Goal: Task Accomplishment & Management: Complete application form

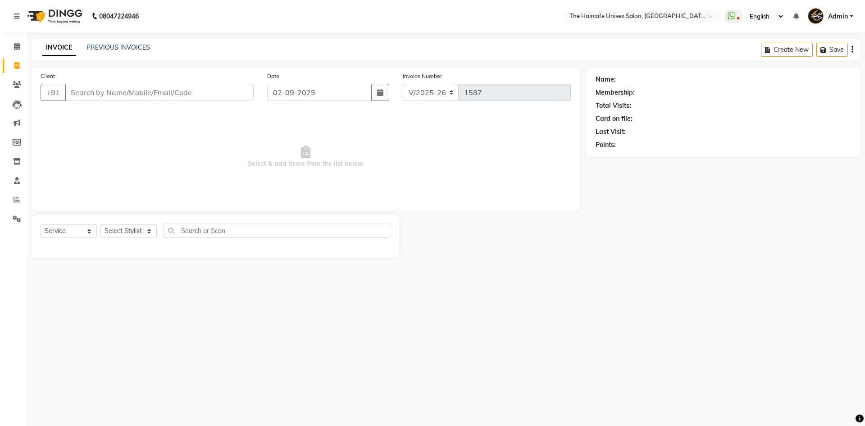
select select "7412"
select select "service"
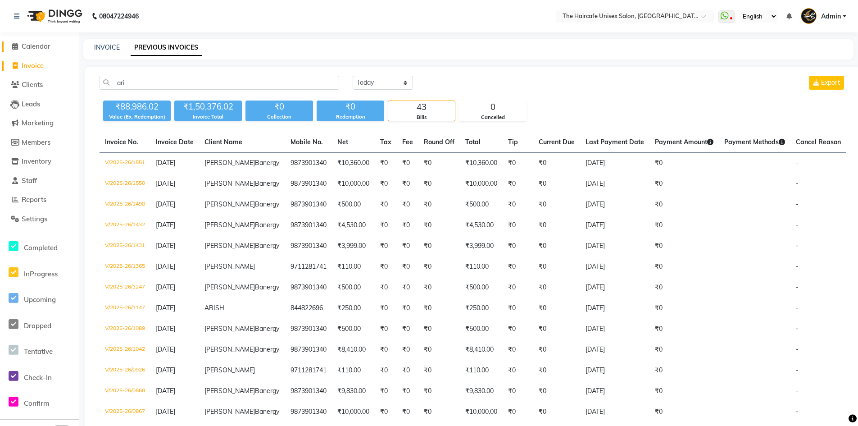
click at [34, 49] on span "Calendar" at bounding box center [36, 46] width 29 height 9
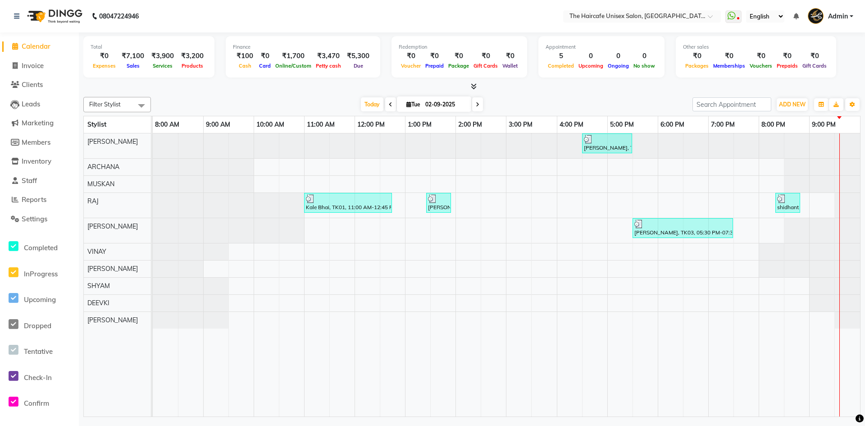
click at [473, 86] on icon at bounding box center [474, 86] width 6 height 7
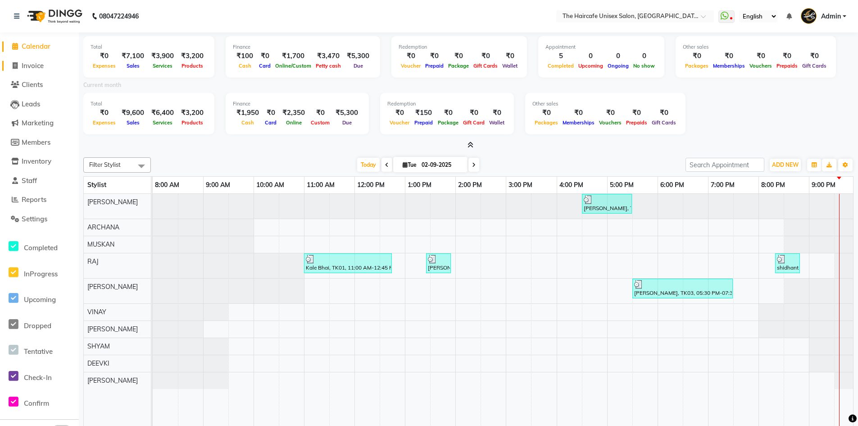
click at [27, 63] on span "Invoice" at bounding box center [33, 65] width 22 height 9
select select "7412"
select select "service"
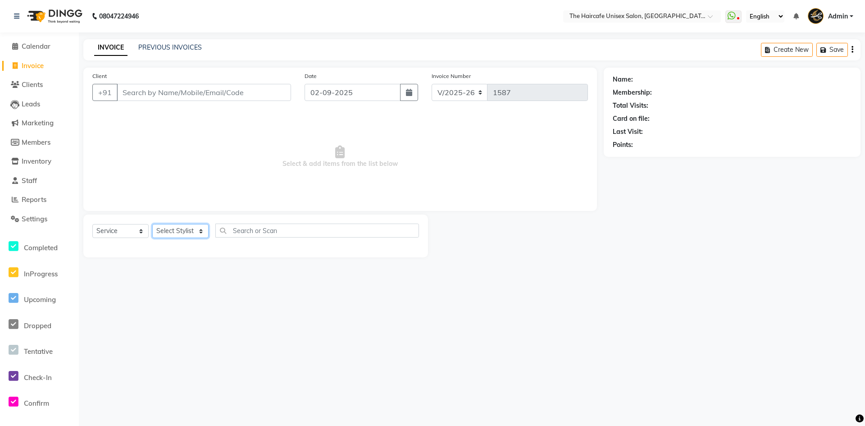
click at [175, 224] on select "Select Stylist [PERSON_NAME] [PERSON_NAME] [PERSON_NAME] [PERSON_NAME] SHYAM SH…" at bounding box center [180, 231] width 56 height 14
select select "64975"
click at [152, 224] on select "Select Stylist [PERSON_NAME] [PERSON_NAME] [PERSON_NAME] [PERSON_NAME] SHYAM SH…" at bounding box center [180, 231] width 56 height 14
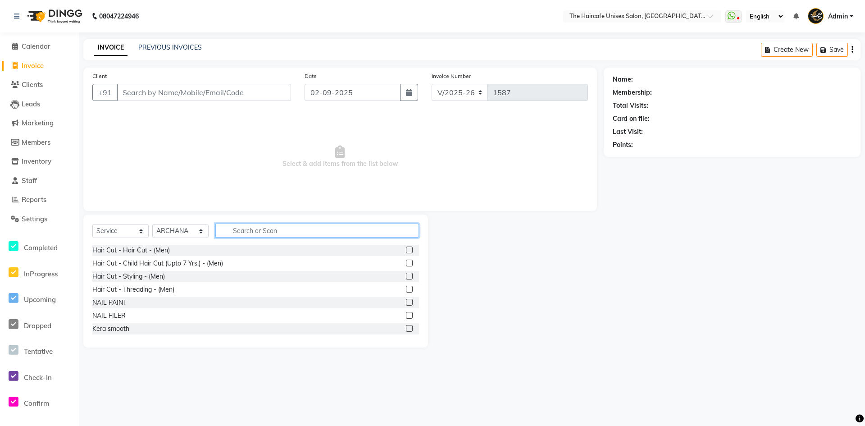
click at [248, 232] on input "text" at bounding box center [317, 230] width 204 height 14
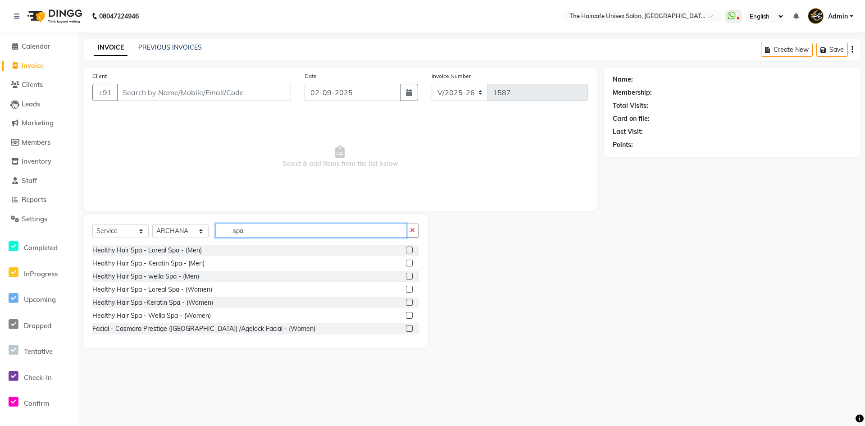
type input "spa"
click at [406, 252] on label at bounding box center [409, 249] width 7 height 7
click at [406, 252] on input "checkbox" at bounding box center [409, 250] width 6 height 6
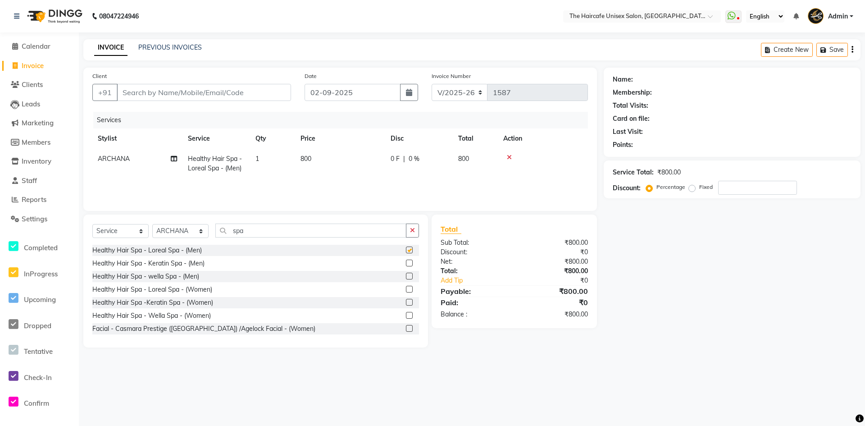
checkbox input "false"
click at [406, 290] on label at bounding box center [409, 289] width 7 height 7
click at [406, 290] on input "checkbox" at bounding box center [409, 290] width 6 height 6
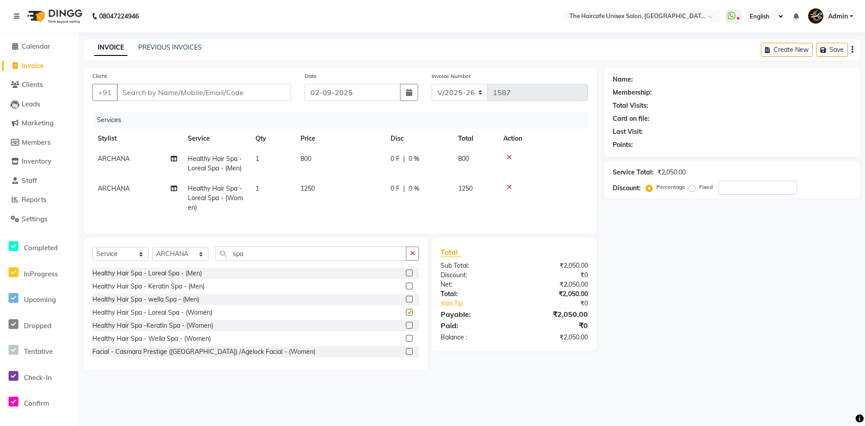
checkbox input "false"
click at [510, 155] on icon at bounding box center [509, 157] width 5 height 6
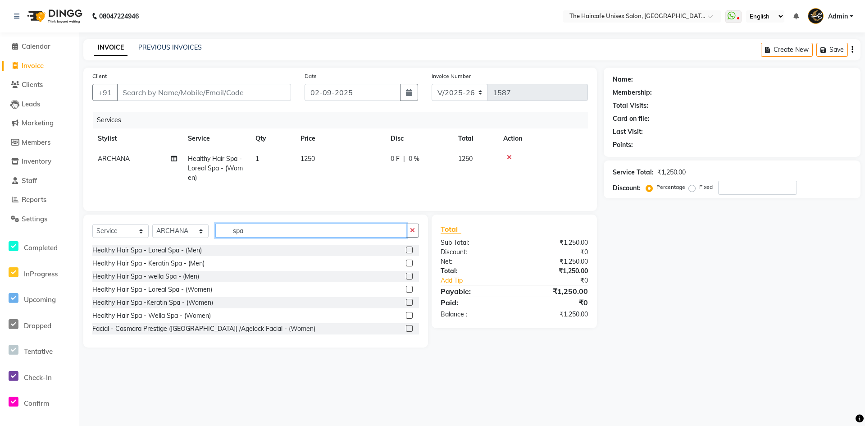
click at [332, 231] on input "spa" at bounding box center [310, 230] width 191 height 14
type input "s"
type input "cut"
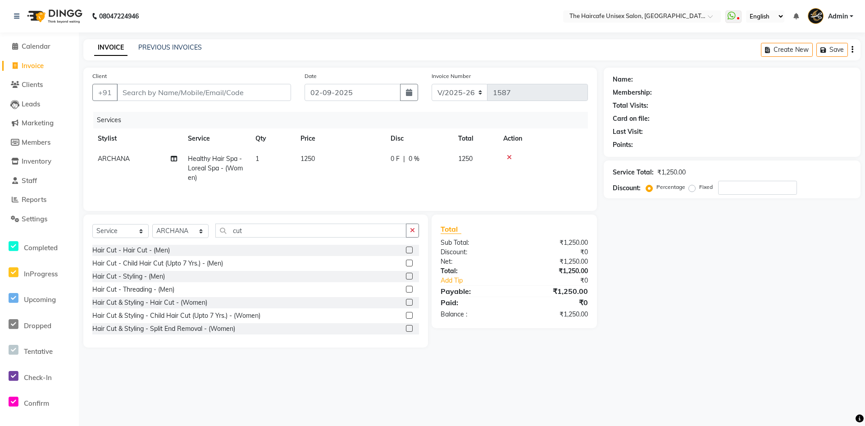
click at [406, 305] on label at bounding box center [409, 302] width 7 height 7
click at [406, 305] on input "checkbox" at bounding box center [409, 303] width 6 height 6
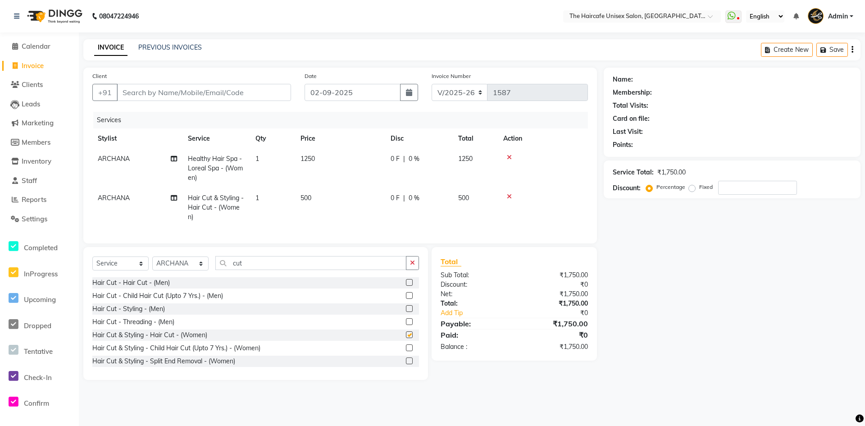
checkbox input "false"
click at [150, 195] on td "ARCHANA" at bounding box center [137, 207] width 90 height 39
select select "64975"
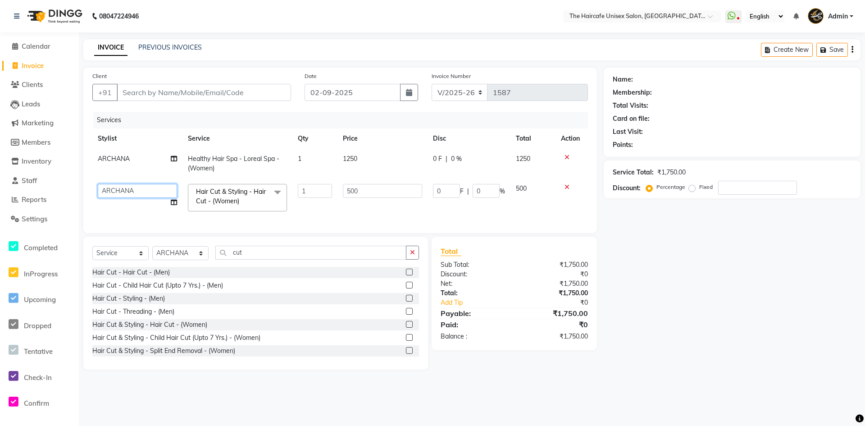
drag, startPoint x: 148, startPoint y: 191, endPoint x: 149, endPoint y: 196, distance: 5.0
click at [148, 191] on select "AFTAB ARCHANA DEEVKI MAHESH VERMA MUSKAN RAJ SHYAM SHYAM JI SURENDER SINGH VINAY" at bounding box center [137, 191] width 79 height 14
select select "68578"
click at [244, 259] on input "cut" at bounding box center [310, 253] width 191 height 14
type input "c"
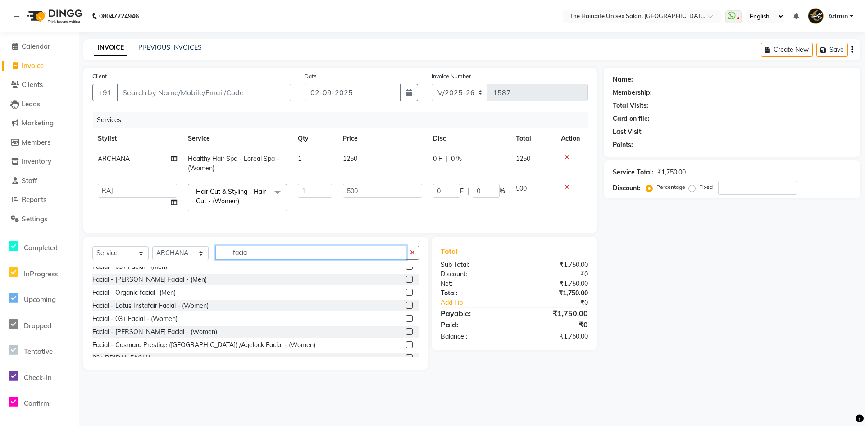
scroll to position [90, 0]
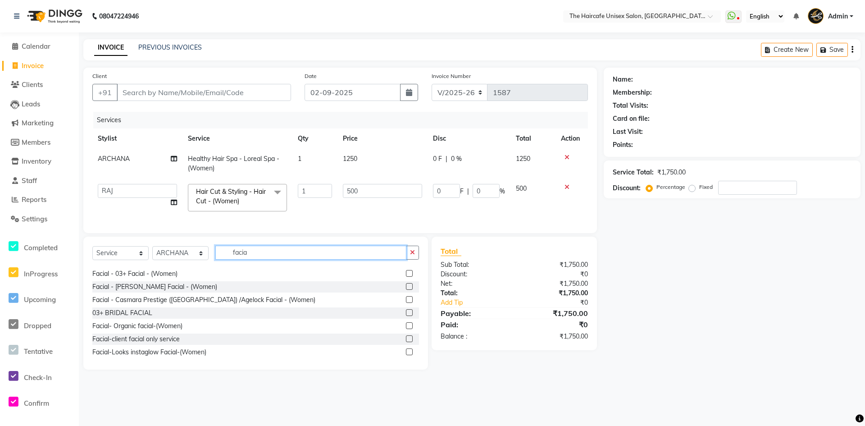
type input "facia"
click at [406, 355] on label at bounding box center [409, 351] width 7 height 7
click at [406, 355] on input "checkbox" at bounding box center [409, 352] width 6 height 6
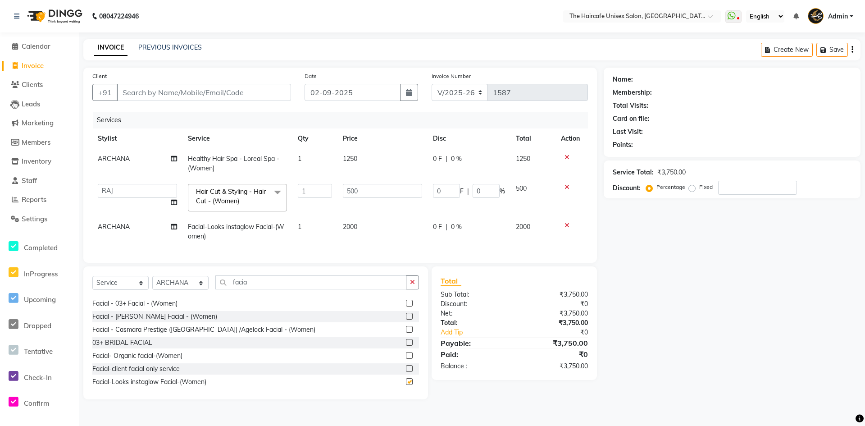
checkbox input "false"
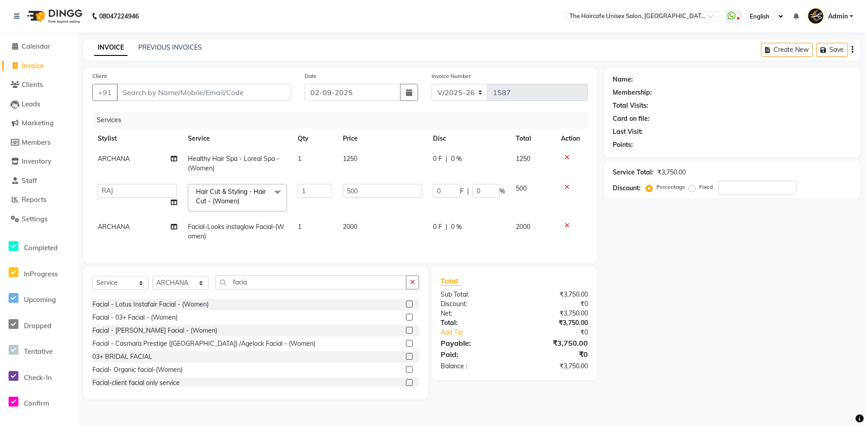
scroll to position [61, 0]
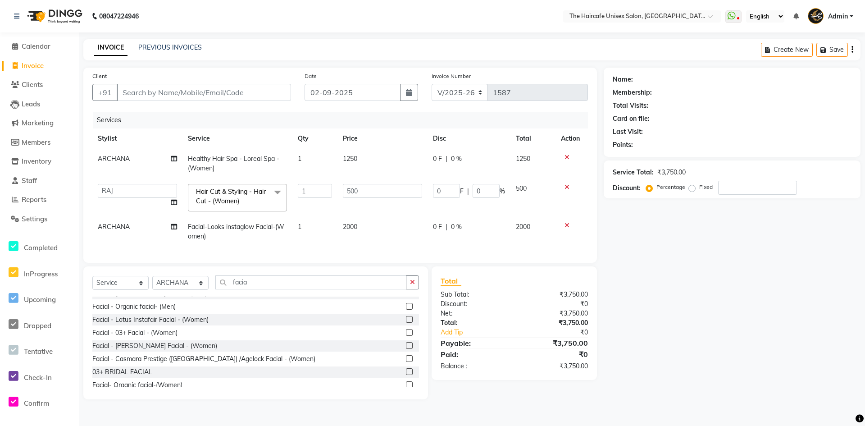
click at [406, 323] on label at bounding box center [409, 319] width 7 height 7
click at [406, 323] on input "checkbox" at bounding box center [409, 320] width 6 height 6
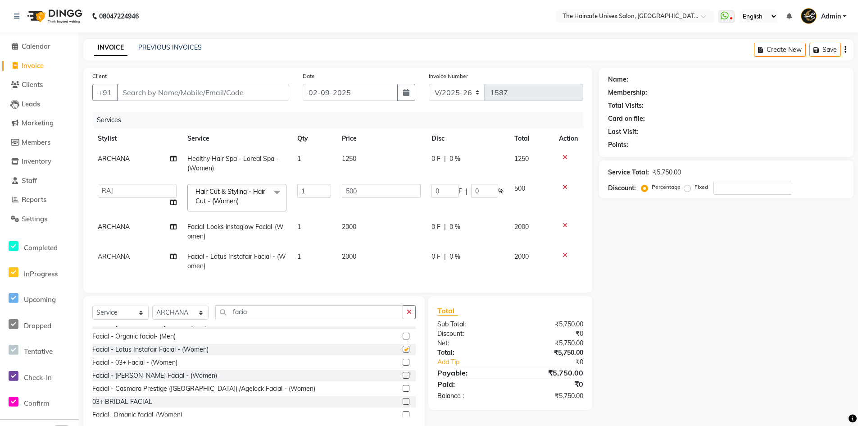
checkbox input "false"
click at [566, 253] on icon at bounding box center [565, 255] width 5 height 6
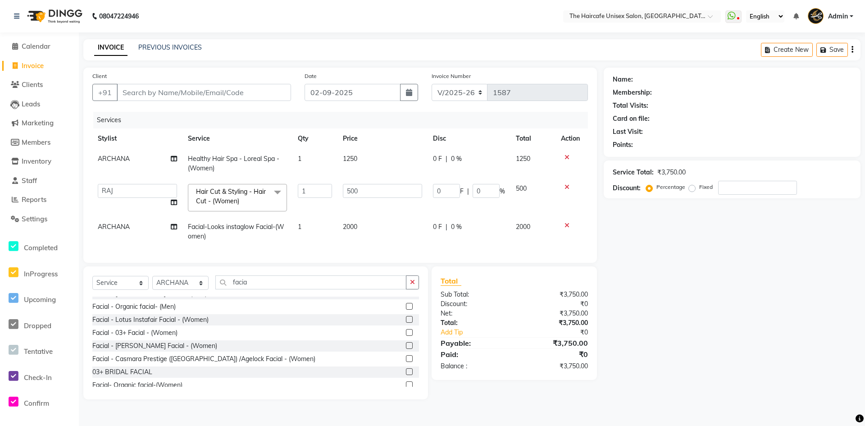
click at [400, 232] on td "2000" at bounding box center [382, 232] width 90 height 30
select select "64975"
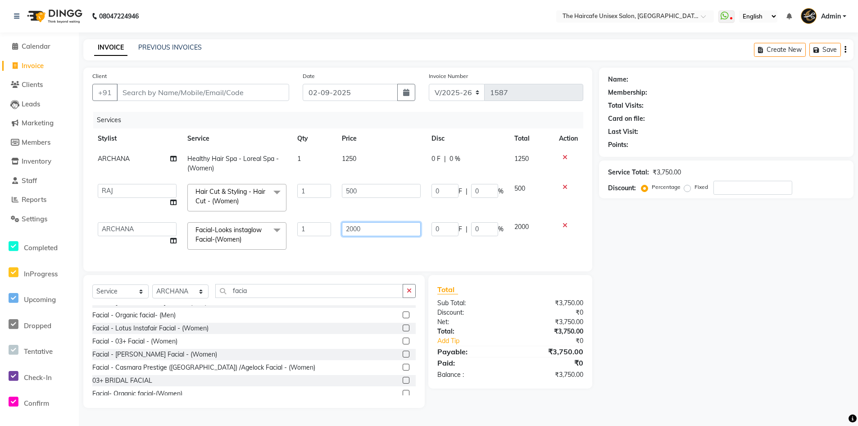
drag, startPoint x: 400, startPoint y: 232, endPoint x: 398, endPoint y: 227, distance: 4.9
click at [398, 227] on input "2000" at bounding box center [381, 229] width 78 height 14
type input "2"
type input "1500"
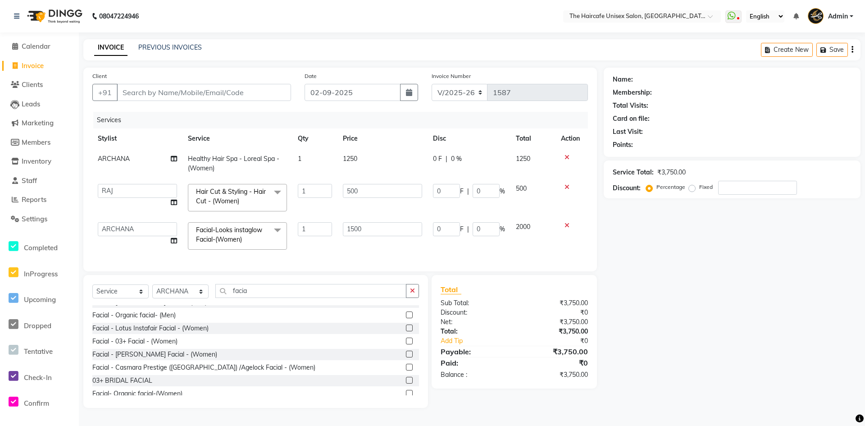
click at [614, 247] on div "Name: Membership: Total Visits: Card on file: Last Visit: Points: Service Total…" at bounding box center [736, 238] width 264 height 340
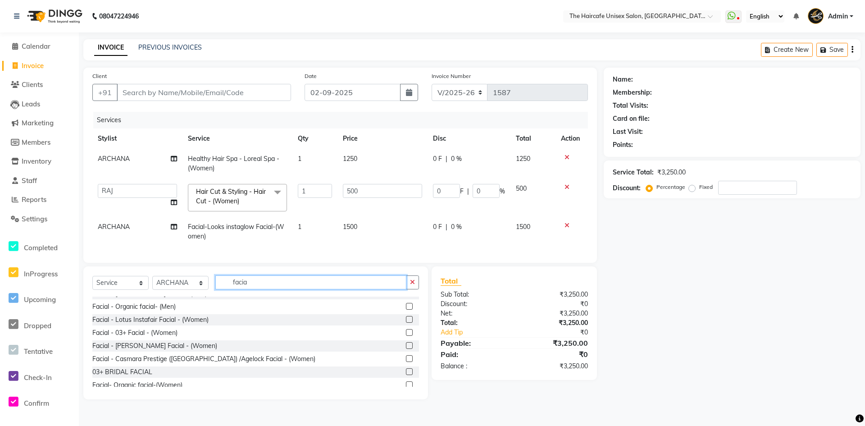
click at [256, 284] on input "facia" at bounding box center [310, 282] width 191 height 14
type input "f"
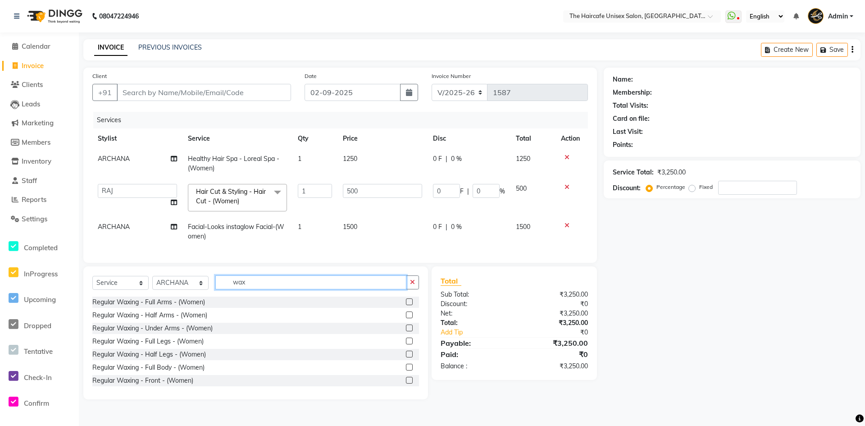
type input "wax"
click at [406, 305] on label at bounding box center [409, 301] width 7 height 7
click at [406, 305] on input "checkbox" at bounding box center [409, 302] width 6 height 6
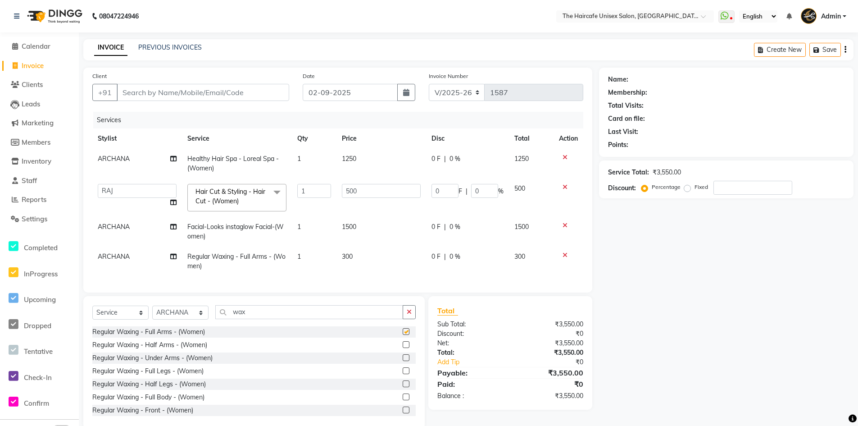
checkbox input "false"
click at [565, 257] on icon at bounding box center [565, 255] width 5 height 6
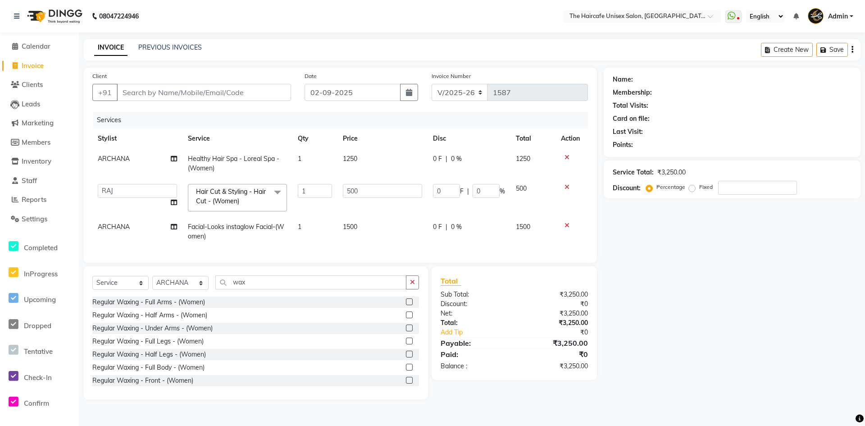
click at [406, 320] on div at bounding box center [412, 314] width 13 height 11
click at [406, 318] on label at bounding box center [409, 314] width 7 height 7
click at [406, 318] on input "checkbox" at bounding box center [409, 315] width 6 height 6
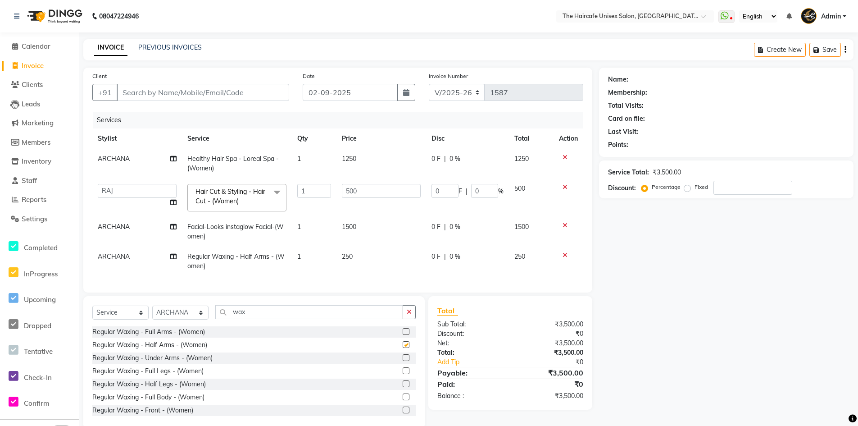
checkbox input "false"
click at [403, 374] on label at bounding box center [406, 370] width 7 height 7
click at [403, 374] on input "checkbox" at bounding box center [406, 371] width 6 height 6
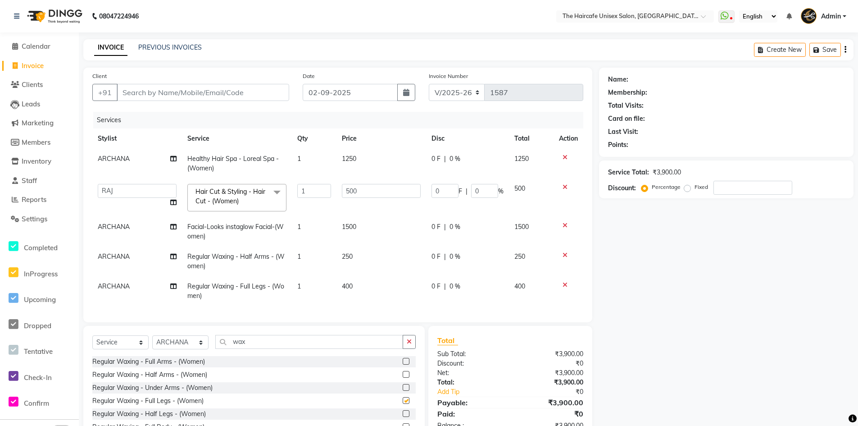
checkbox input "false"
click at [563, 255] on icon at bounding box center [565, 255] width 5 height 6
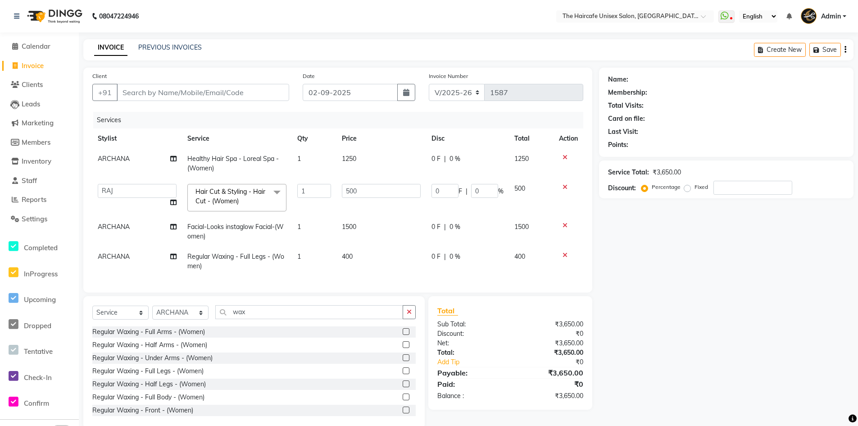
scroll to position [23, 0]
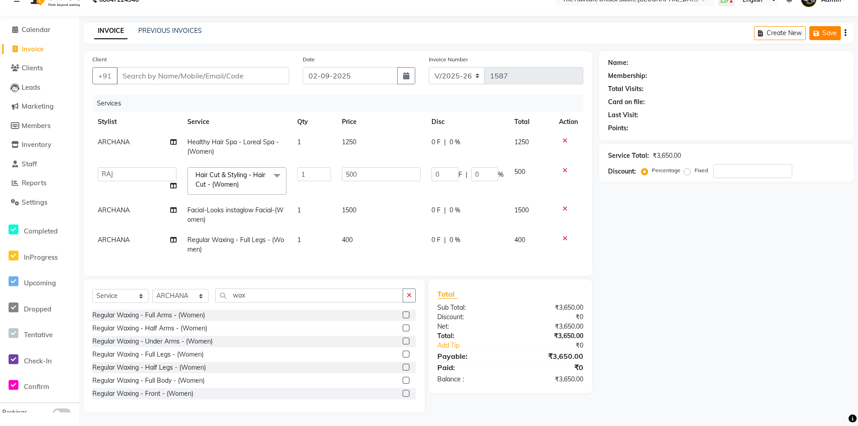
click at [828, 26] on button "Save" at bounding box center [826, 33] width 32 height 14
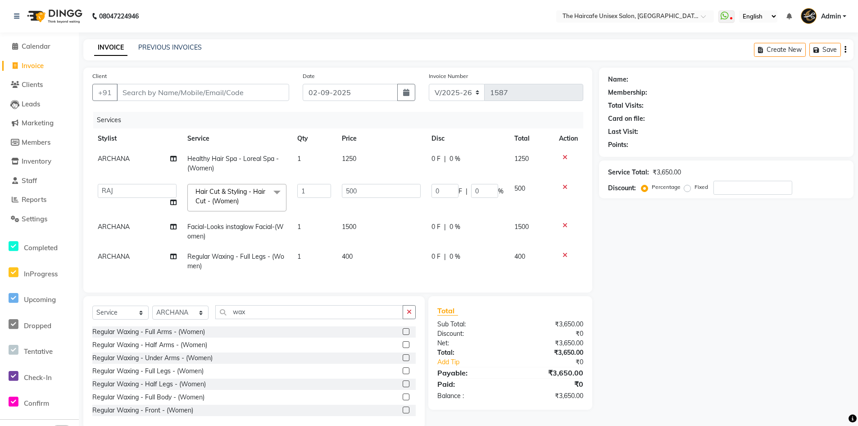
click at [273, 262] on td "Regular Waxing - Full Legs - (Women)" at bounding box center [237, 261] width 110 height 30
select select "64975"
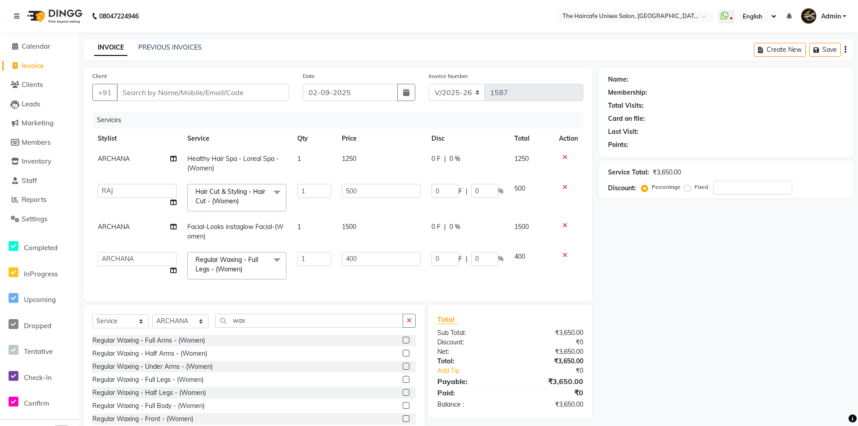
click at [632, 271] on div "Name: Membership: Total Visits: Card on file: Last Visit: Points: Service Total…" at bounding box center [729, 253] width 261 height 370
click at [199, 95] on input "Client" at bounding box center [203, 92] width 173 height 17
type input "9"
type input "0"
click at [181, 111] on ngb-highlight "997179 5092" at bounding box center [171, 113] width 47 height 9
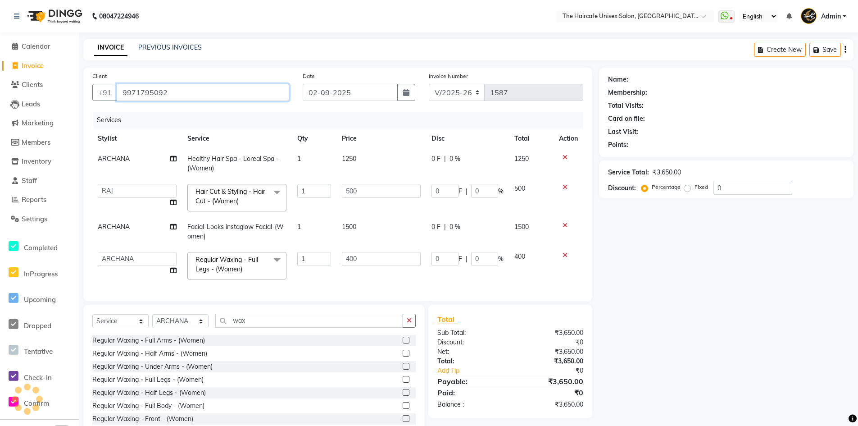
type input "9971795092"
select select "1: Object"
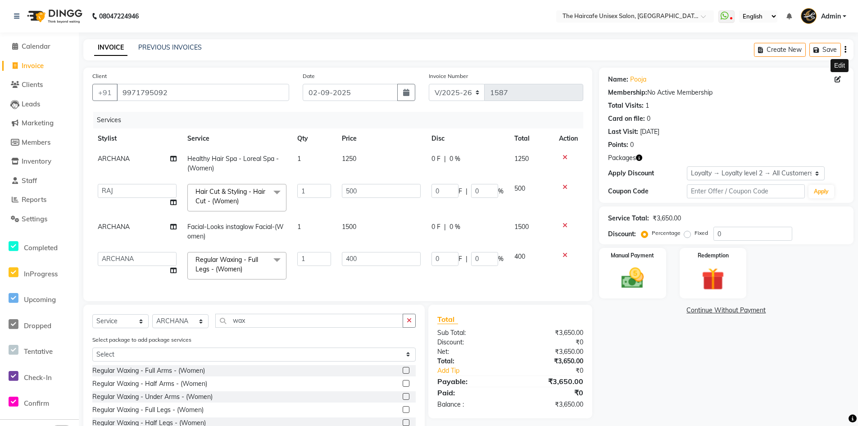
click at [835, 78] on icon at bounding box center [838, 79] width 6 height 6
select select "female"
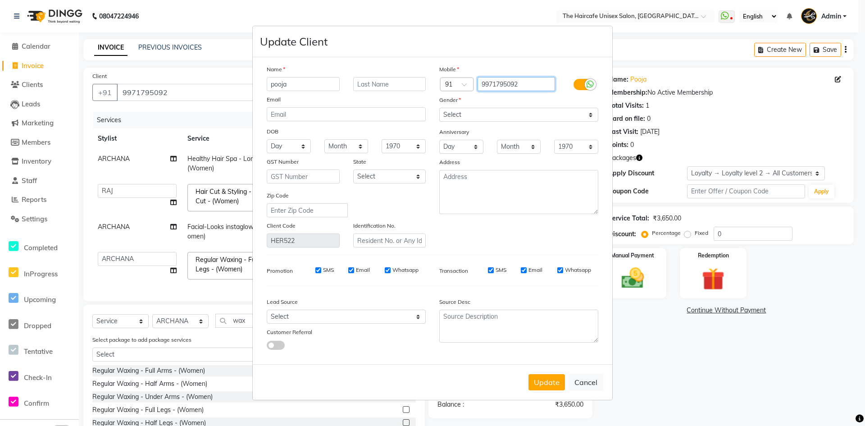
click at [522, 87] on input "9971795092" at bounding box center [517, 84] width 78 height 14
type input "9971795093"
click at [552, 385] on button "Update" at bounding box center [546, 382] width 36 height 16
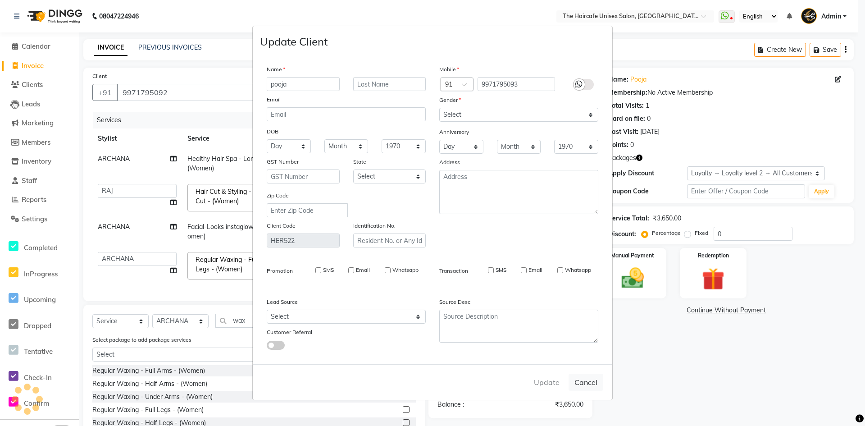
type input "9971795093"
select select
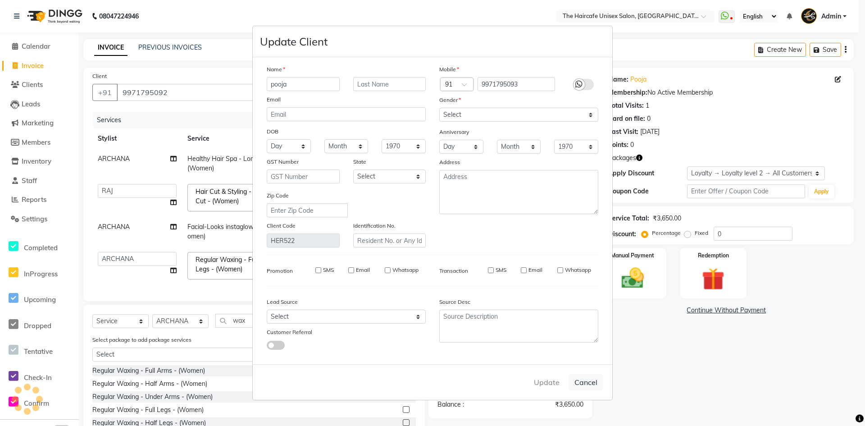
select select
checkbox input "false"
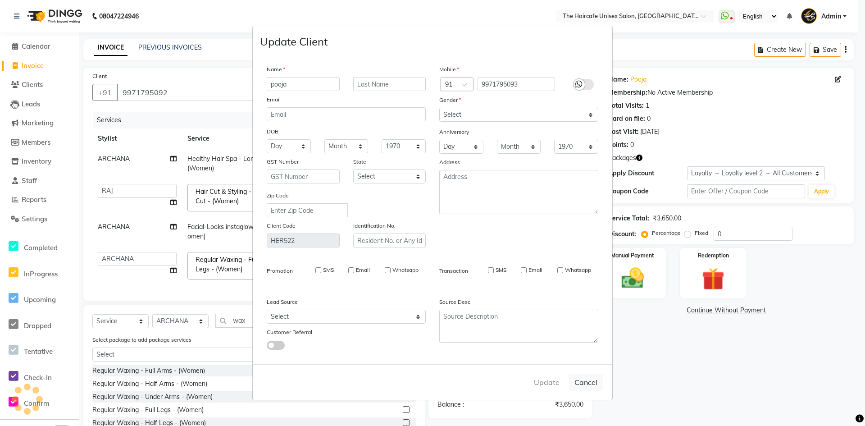
checkbox input "false"
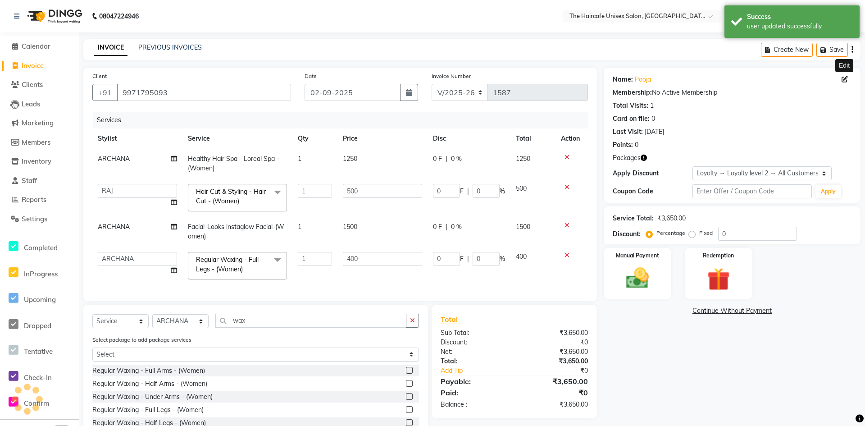
select select "1: Object"
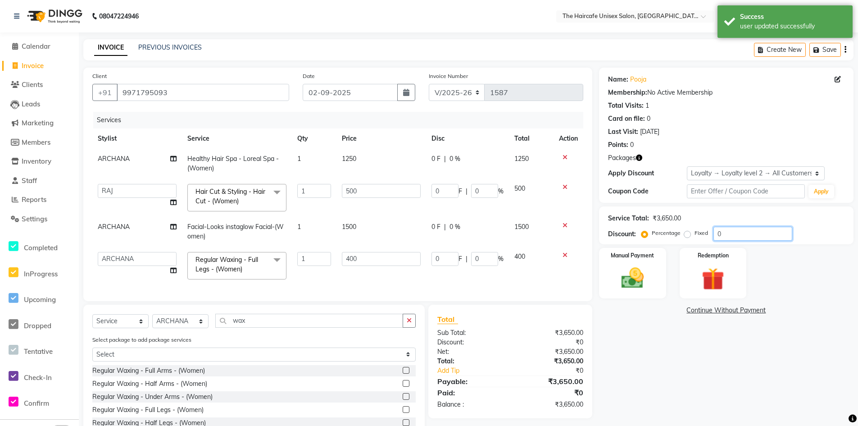
click at [732, 235] on input "0" at bounding box center [753, 234] width 79 height 14
type input "2"
type input "10"
type input "2"
type input "8"
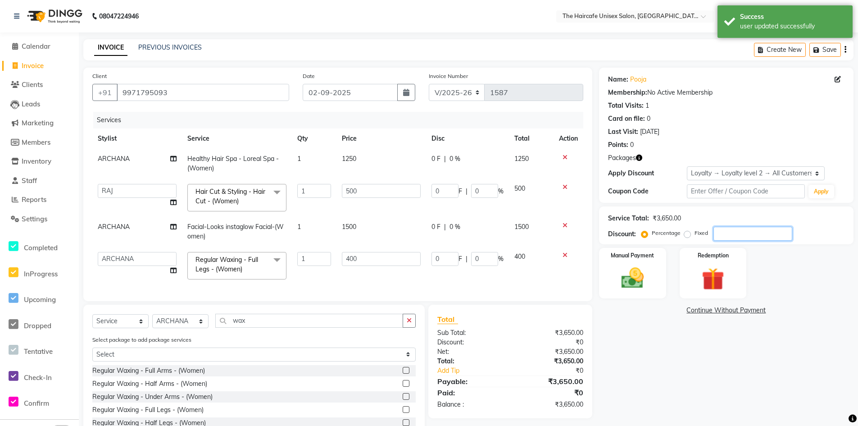
type input "2"
type input "25"
type input "125"
type input "25"
type input "100"
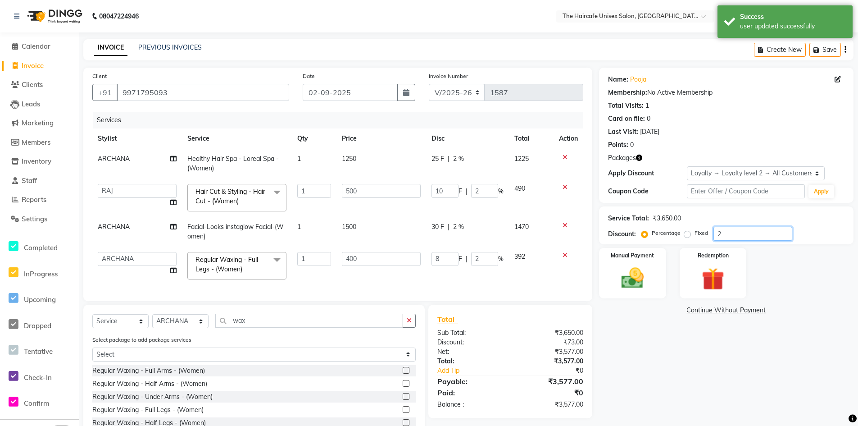
type input "25"
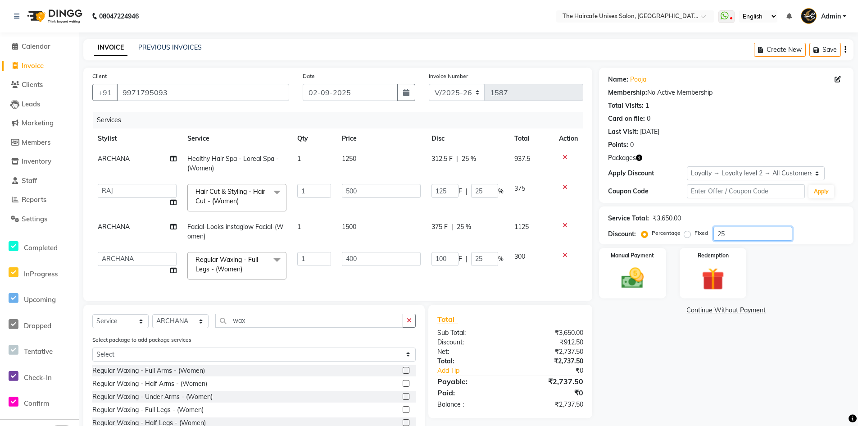
type input "2"
type input "10"
type input "2"
type input "8"
type input "2"
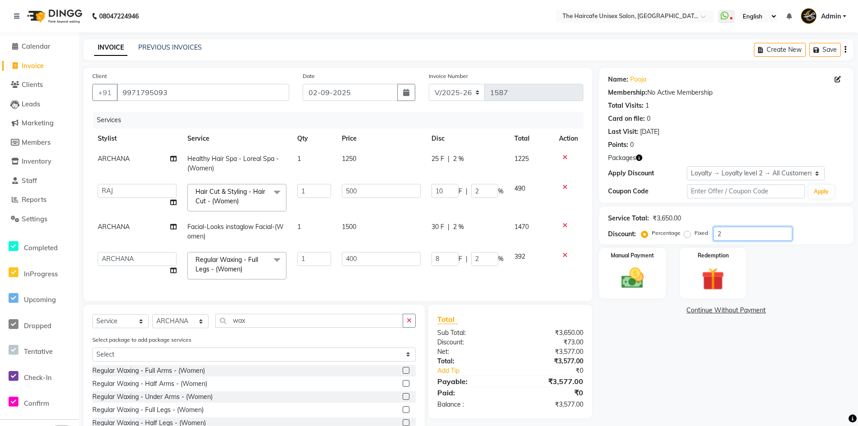
type input "0"
type input "2"
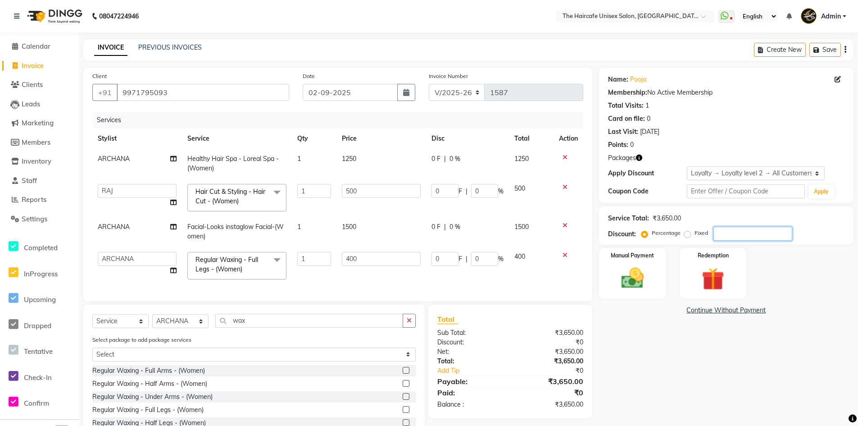
type input "10"
type input "2"
type input "8"
type input "2"
type input "25"
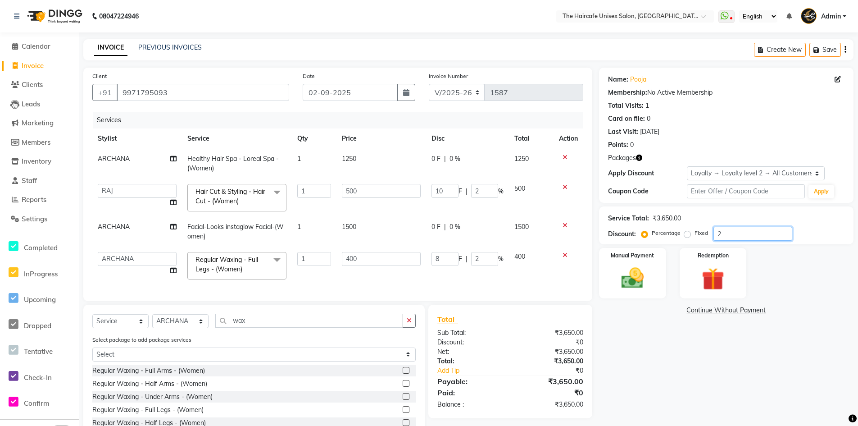
type input "125"
type input "25"
type input "100"
type input "25"
type input "2"
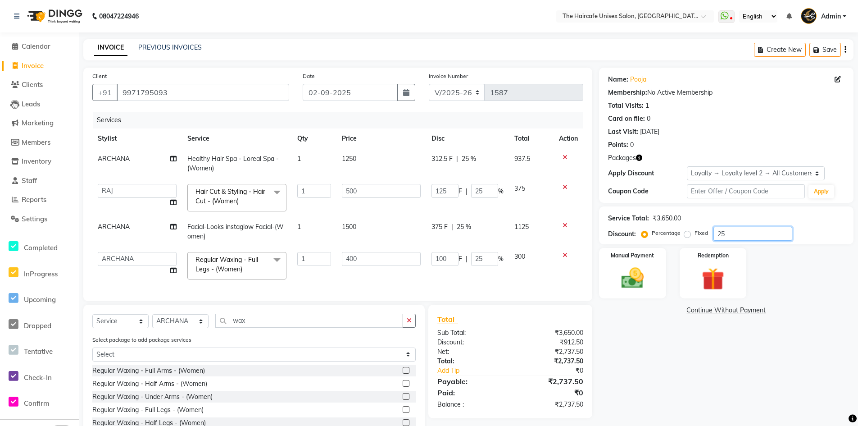
type input "10"
type input "2"
type input "8"
type input "2"
type input "0"
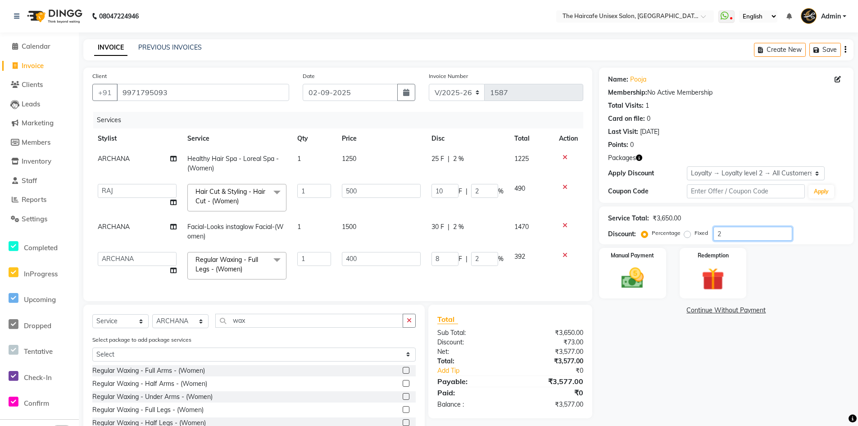
type input "0"
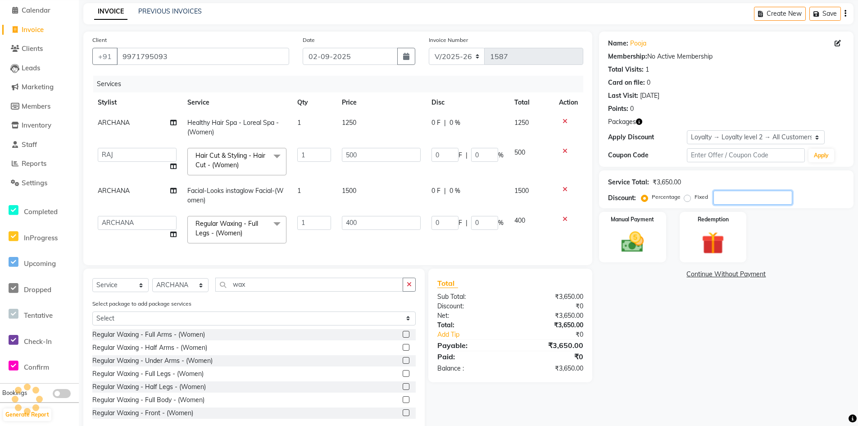
scroll to position [45, 0]
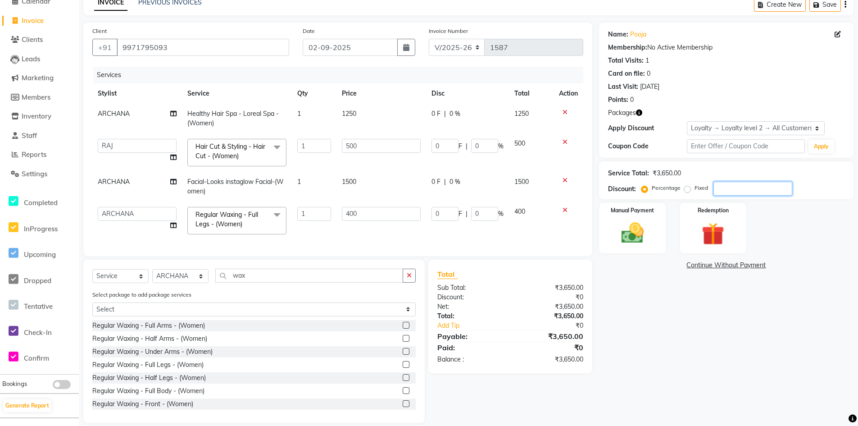
type input "2"
type input "10"
type input "2"
type input "8"
type input "2"
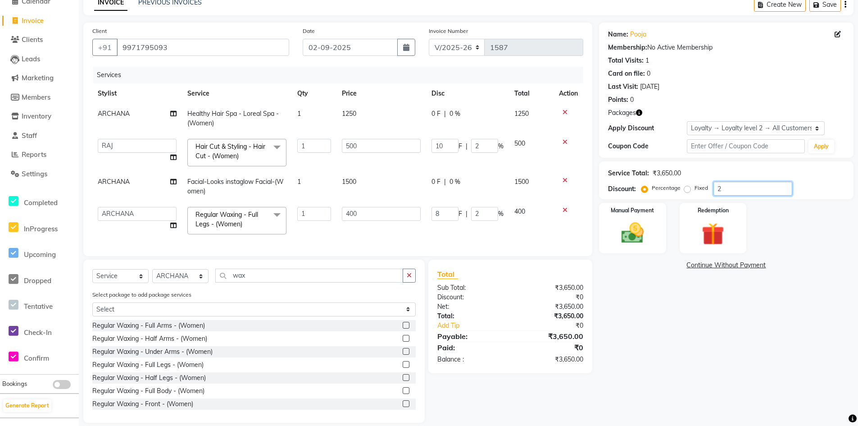
type input "25"
type input "125"
type input "25"
type input "100"
type input "25"
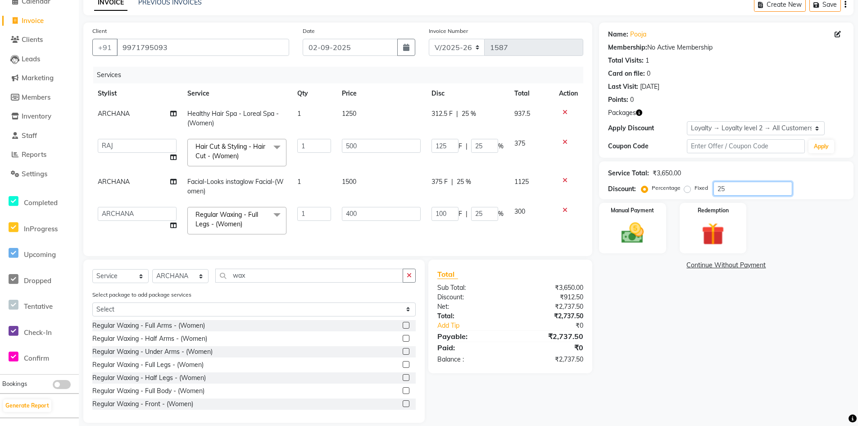
type input "2"
type input "10"
type input "2"
type input "8"
type input "2"
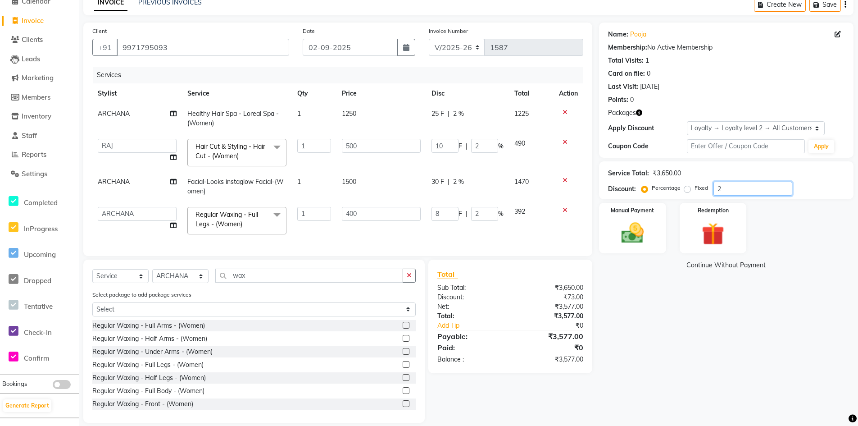
type input "0"
type input "2"
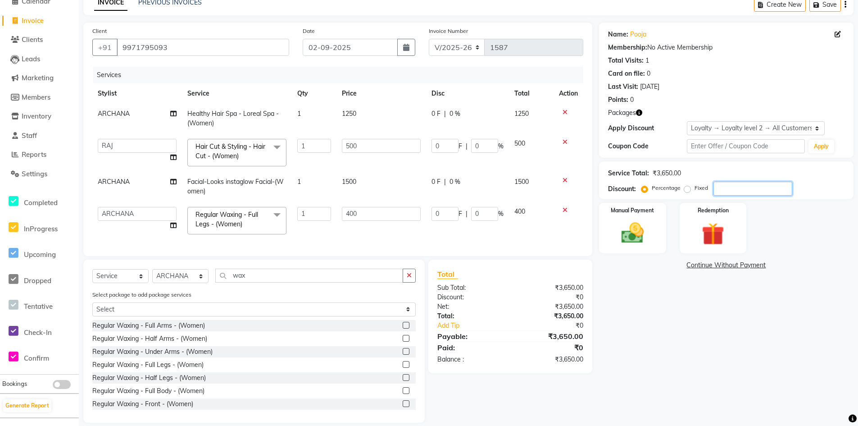
type input "10"
type input "2"
type input "8"
type input "2"
type input "25"
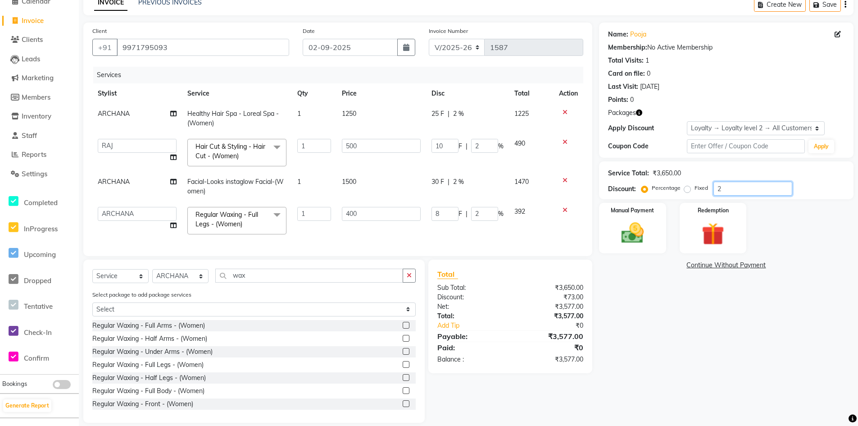
type input "125"
type input "25"
type input "100"
type input "25"
drag, startPoint x: 691, startPoint y: 310, endPoint x: 674, endPoint y: 318, distance: 18.1
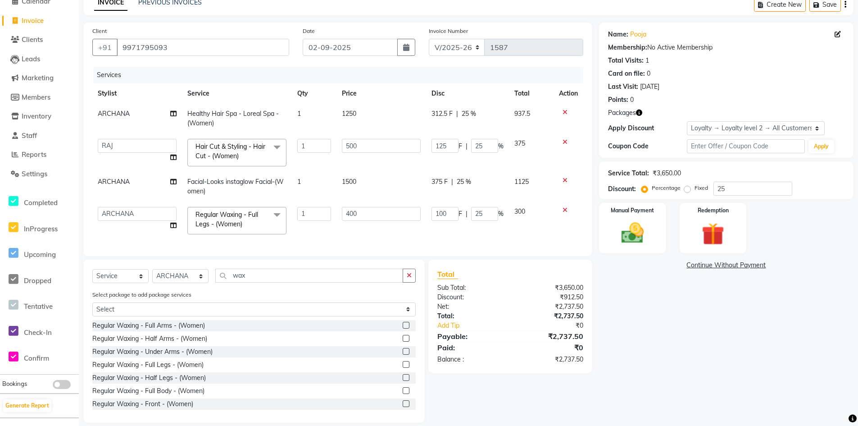
click at [687, 312] on div "Name: Pooja Membership: No Active Membership Total Visits: 1 Card on file: 0 La…" at bounding box center [729, 223] width 261 height 400
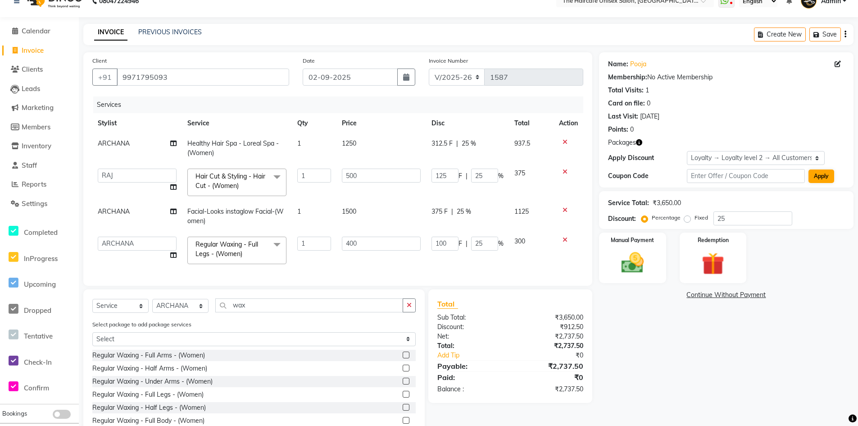
scroll to position [0, 0]
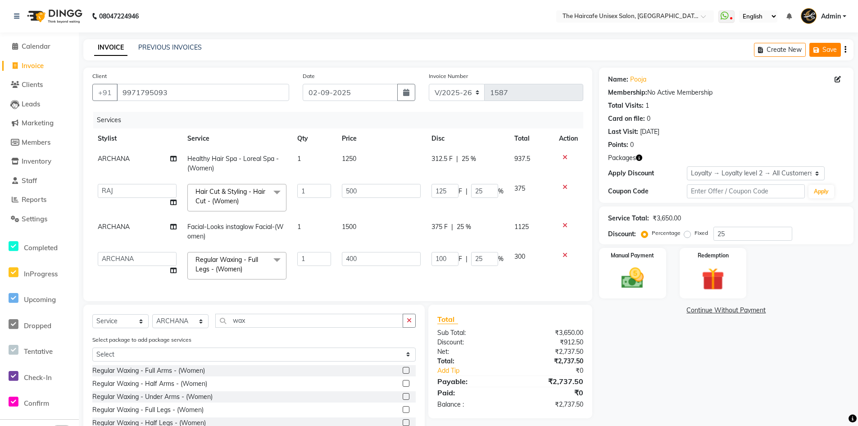
click at [831, 43] on button "Save" at bounding box center [826, 50] width 32 height 14
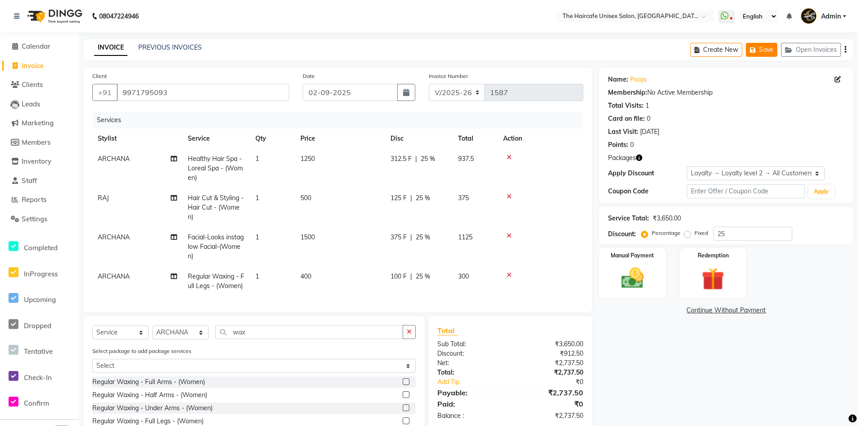
click at [754, 51] on icon "button" at bounding box center [754, 50] width 9 height 6
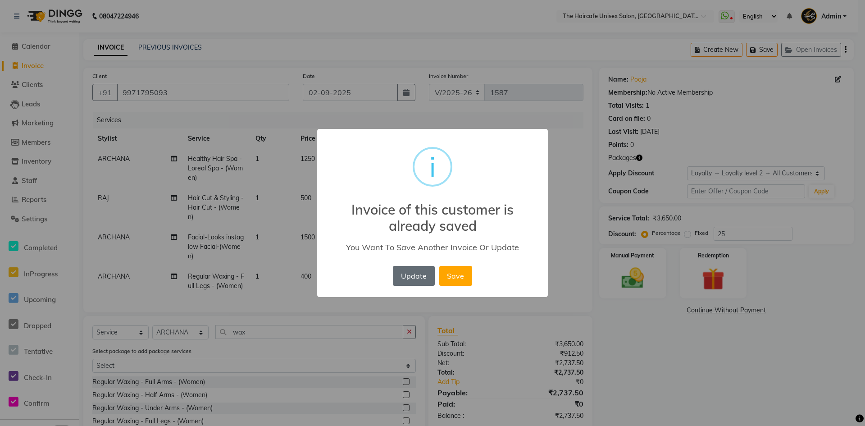
click at [426, 277] on button "Update" at bounding box center [413, 276] width 41 height 20
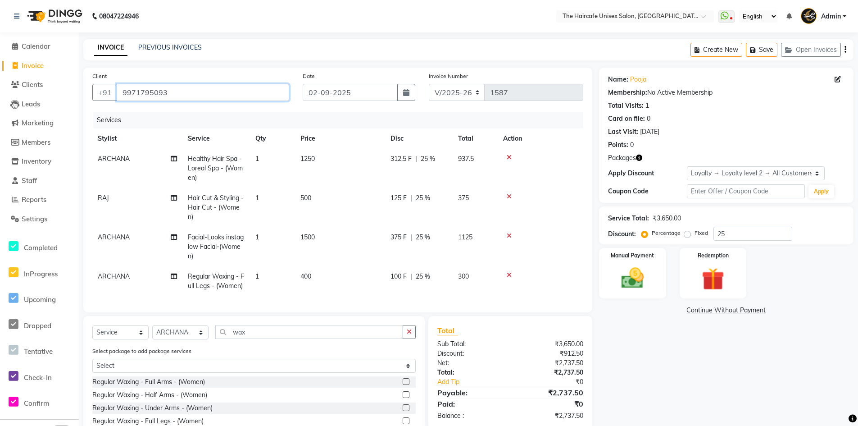
click at [177, 88] on input "9971795093" at bounding box center [203, 92] width 173 height 17
paste input "THE HAIRCAFE UNISEX"
type input "THE HAIRCAFE UNISEX"
type input "0"
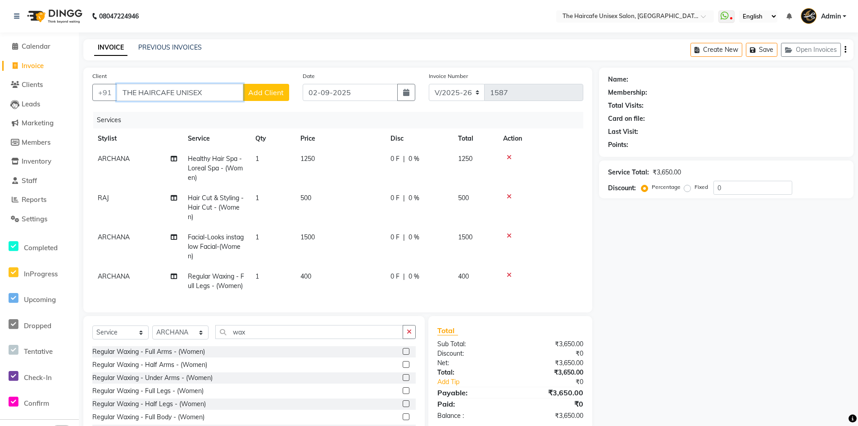
type input "9971795093"
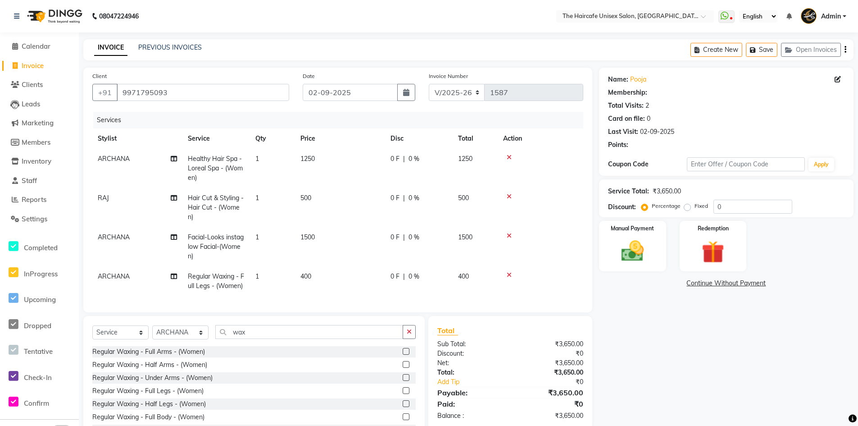
select select "1: Object"
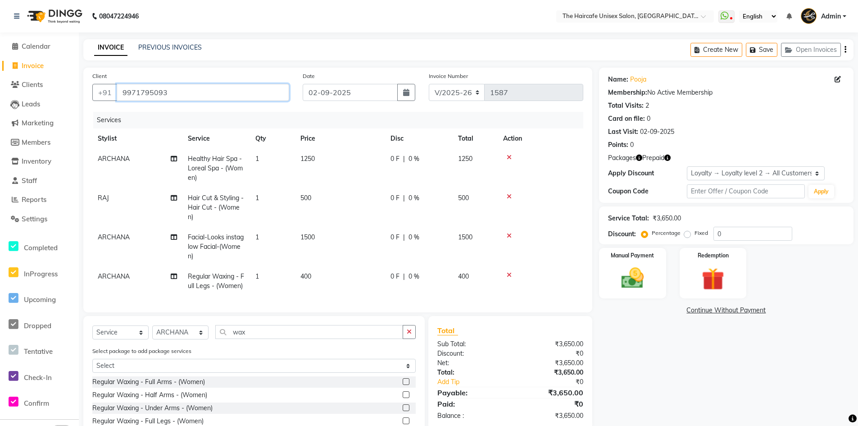
click at [177, 88] on input "9971795093" at bounding box center [203, 92] width 173 height 17
click at [255, 75] on div "Client +91 9971795093" at bounding box center [191, 89] width 210 height 37
click at [167, 95] on input "9971795093" at bounding box center [203, 92] width 173 height 17
click at [707, 369] on div "Name: Pooja Membership: No Active Membership Total Visits: 2 Card on file: 0 La…" at bounding box center [729, 273] width 261 height 411
click at [713, 265] on img at bounding box center [713, 278] width 38 height 29
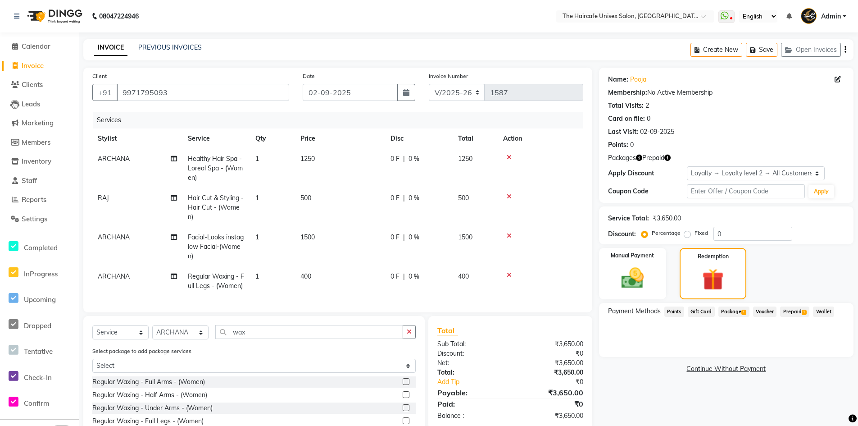
click at [791, 310] on span "Prepaid 1" at bounding box center [794, 311] width 29 height 10
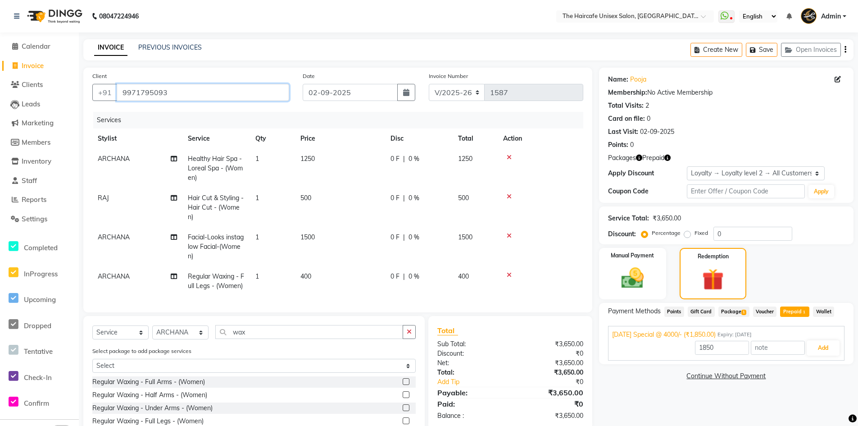
click at [176, 94] on input "9971795093" at bounding box center [203, 92] width 173 height 17
click at [278, 15] on nav "08047224946 Select Location × The Haircafe Unisex Salon, Charmwood Village Eros…" at bounding box center [429, 16] width 858 height 32
click at [733, 313] on span "Package 1" at bounding box center [734, 311] width 31 height 10
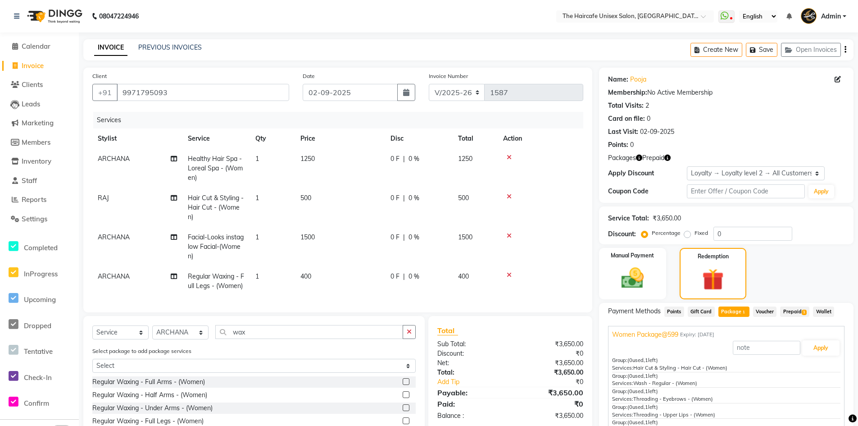
click at [793, 315] on span "Prepaid 1" at bounding box center [794, 311] width 29 height 10
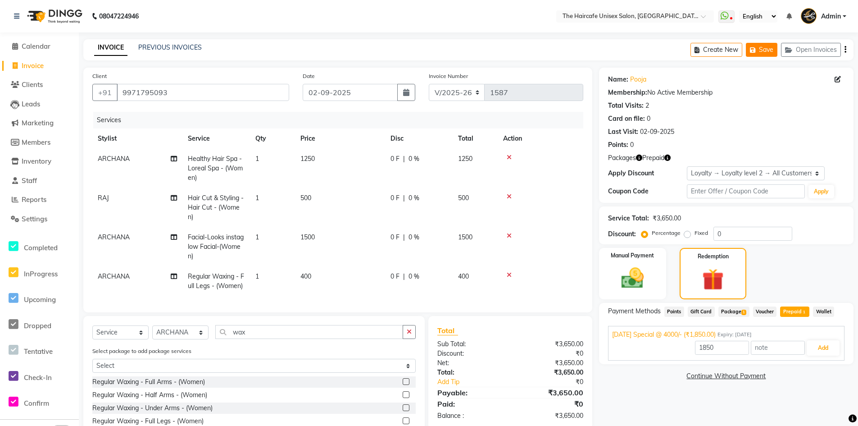
click at [764, 49] on button "Save" at bounding box center [762, 50] width 32 height 14
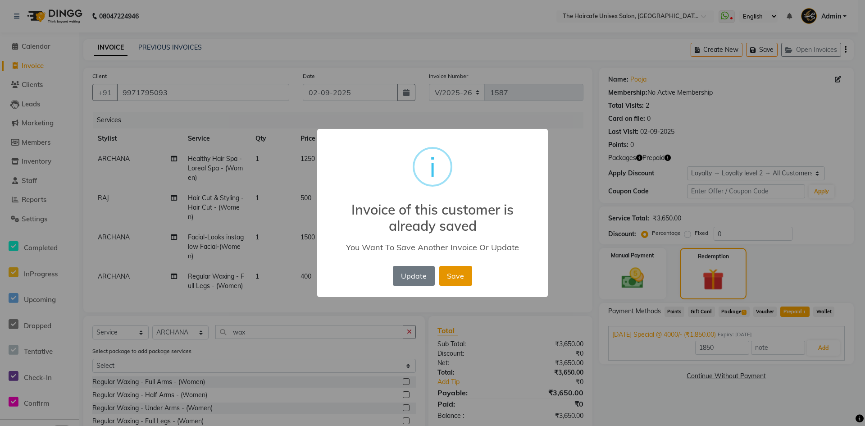
click at [453, 274] on button "Save" at bounding box center [455, 276] width 33 height 20
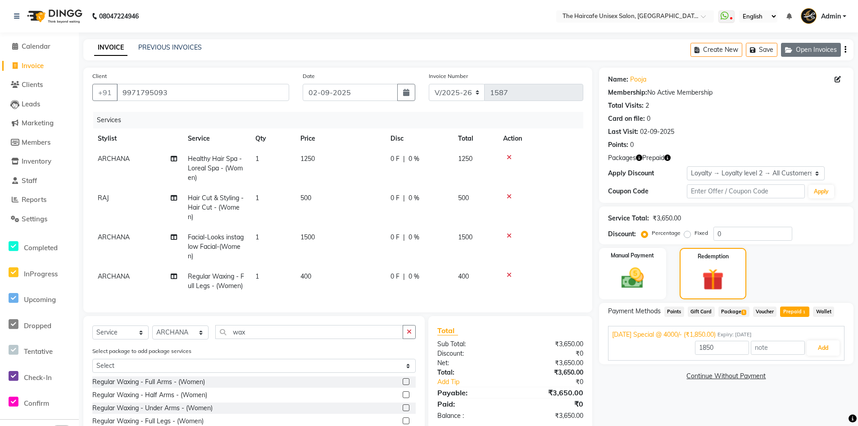
click at [801, 47] on button "Open Invoices" at bounding box center [811, 50] width 60 height 14
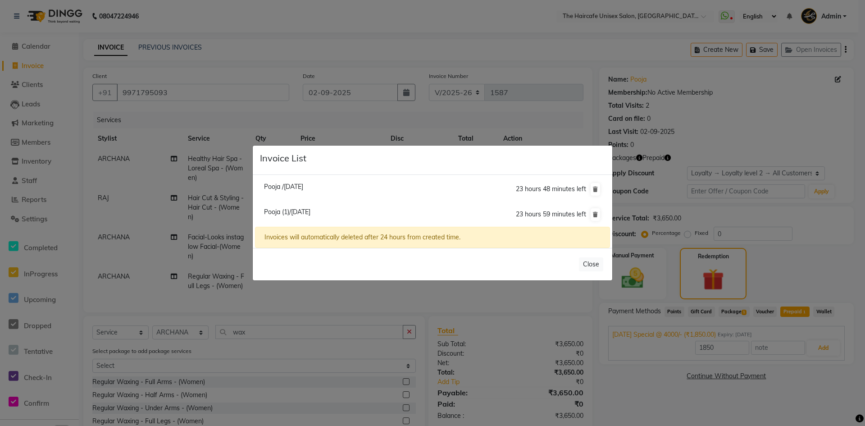
click at [303, 187] on span "Pooja /02 September 2025" at bounding box center [283, 186] width 39 height 8
type input "25"
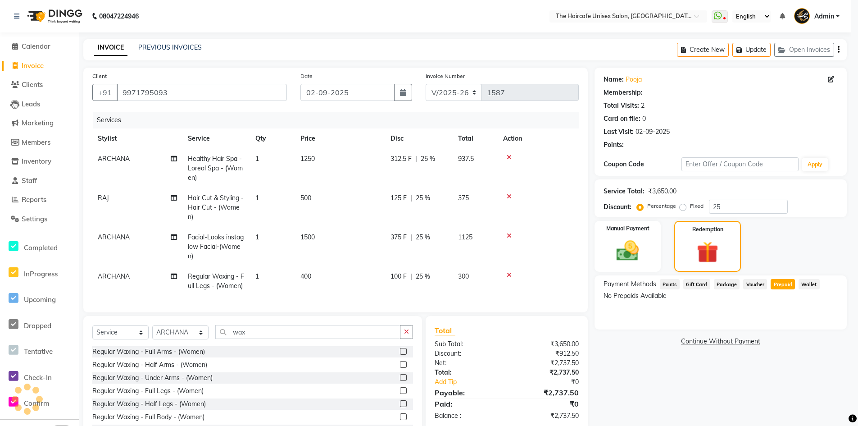
select select "1: Object"
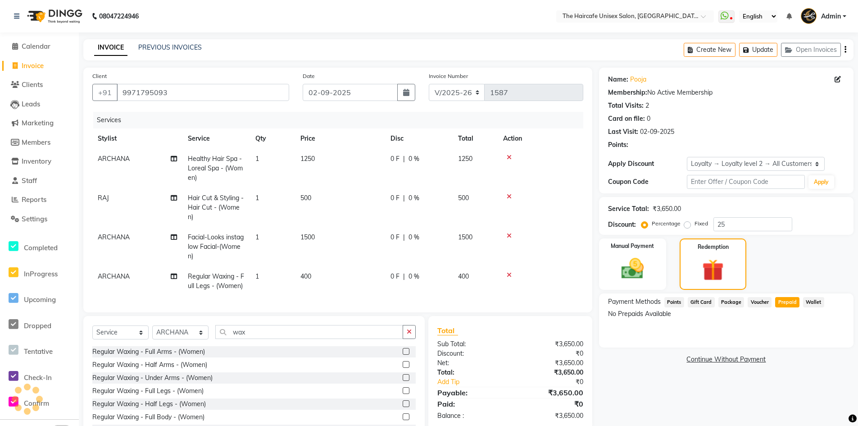
type input "0"
select select
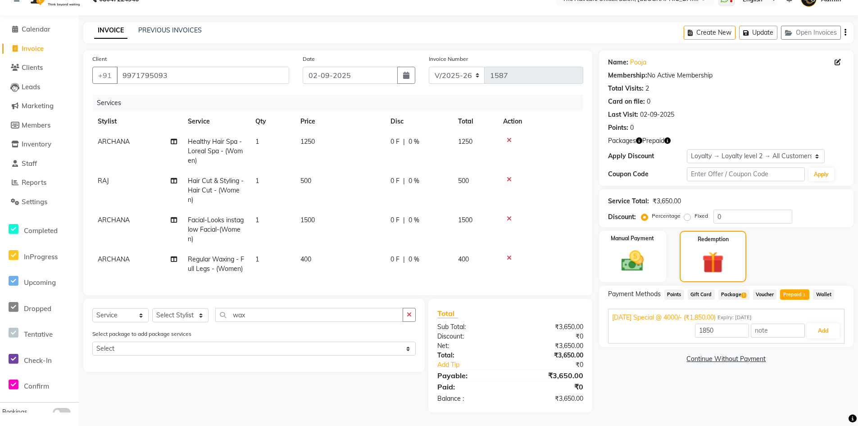
scroll to position [33, 0]
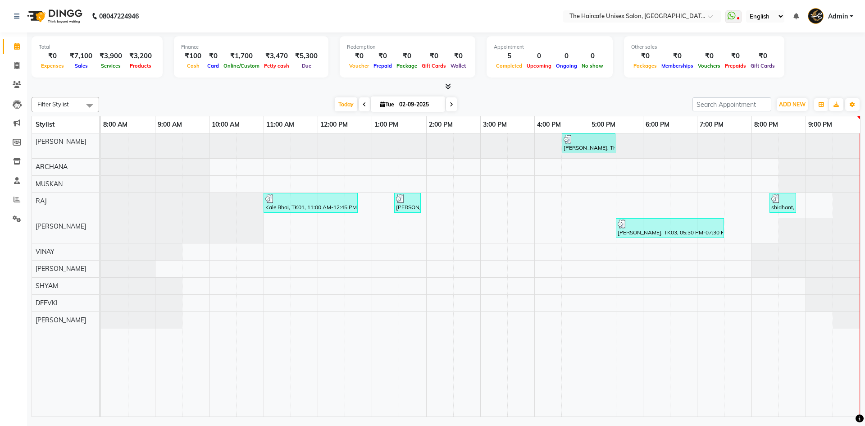
click at [450, 83] on icon at bounding box center [448, 86] width 6 height 7
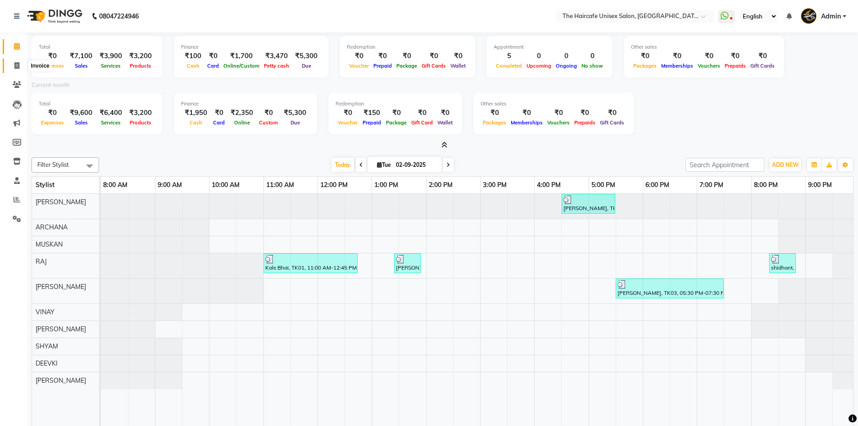
click at [16, 65] on icon at bounding box center [16, 65] width 5 height 7
select select "service"
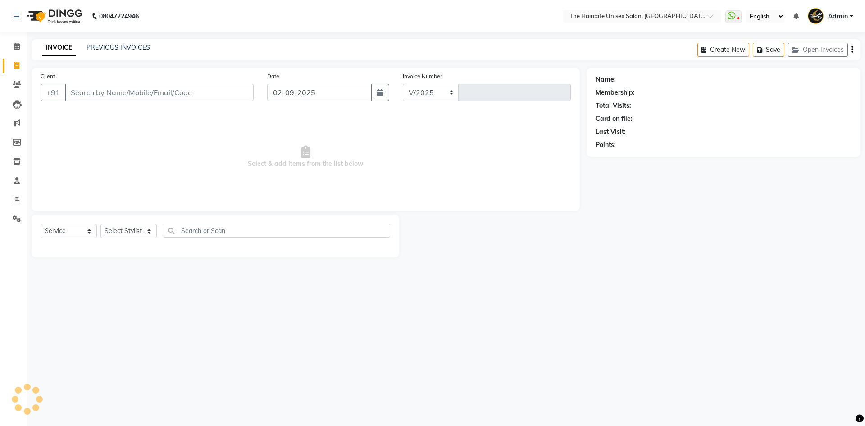
select select "7412"
type input "1587"
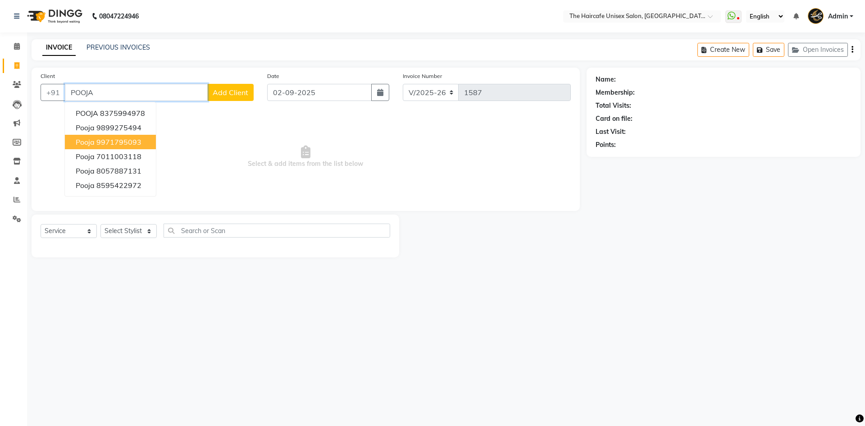
click at [149, 142] on button "pooja 9971795093" at bounding box center [110, 142] width 91 height 14
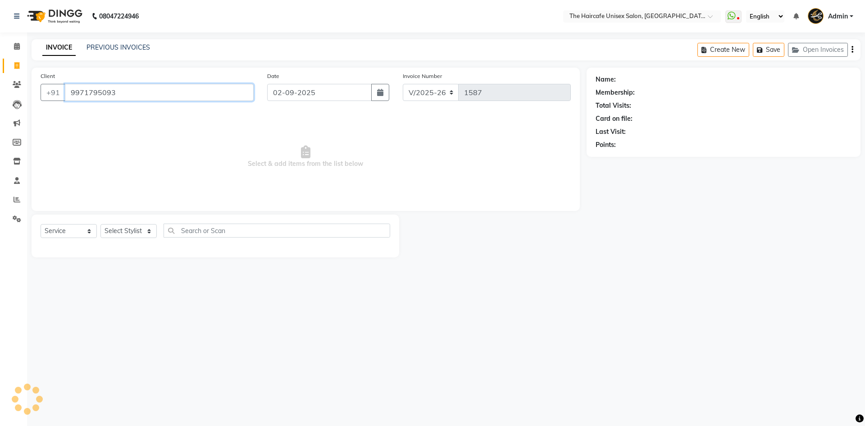
type input "9971795093"
select select "1: Object"
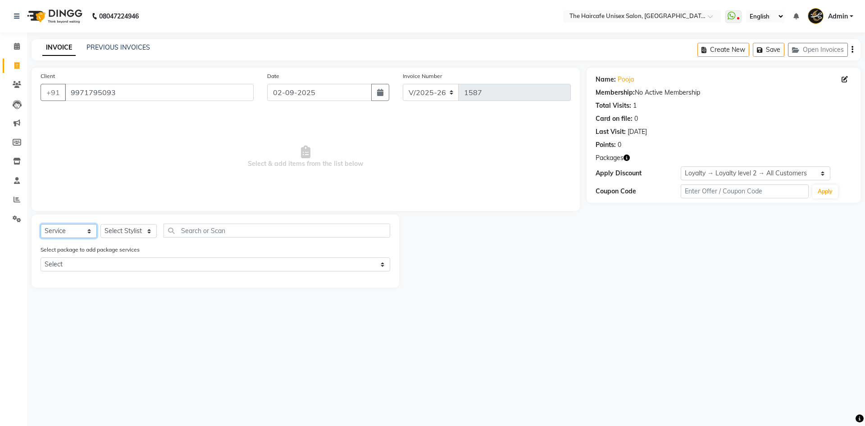
click at [74, 235] on select "Select Service Product Membership Package Voucher Prepaid Gift Card" at bounding box center [69, 231] width 56 height 14
select select "P"
click at [41, 224] on select "Select Service Product Membership Package Voucher Prepaid Gift Card" at bounding box center [69, 231] width 56 height 14
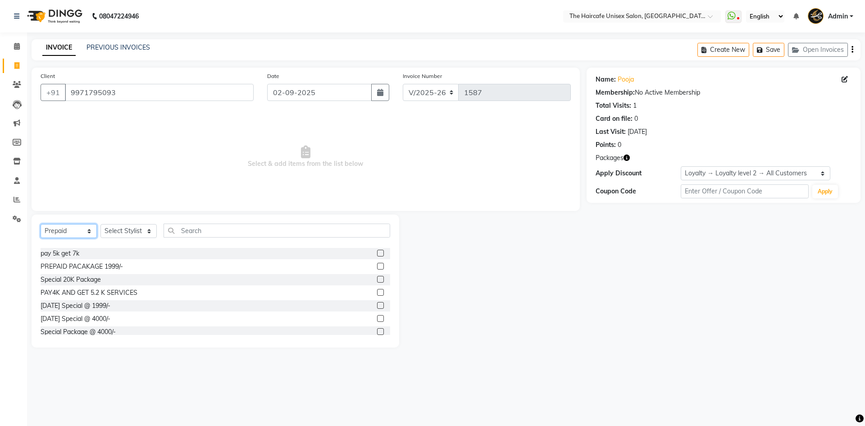
scroll to position [54, 0]
click at [377, 314] on label at bounding box center [380, 313] width 7 height 7
click at [377, 314] on input "checkbox" at bounding box center [380, 314] width 6 height 6
checkbox input "false"
click at [129, 236] on select "Select Stylist AFTAB ARCHANA DEEVKI MAHESH VERMA MUSKAN RAJ SHYAM SHYAM JI SURE…" at bounding box center [128, 231] width 56 height 14
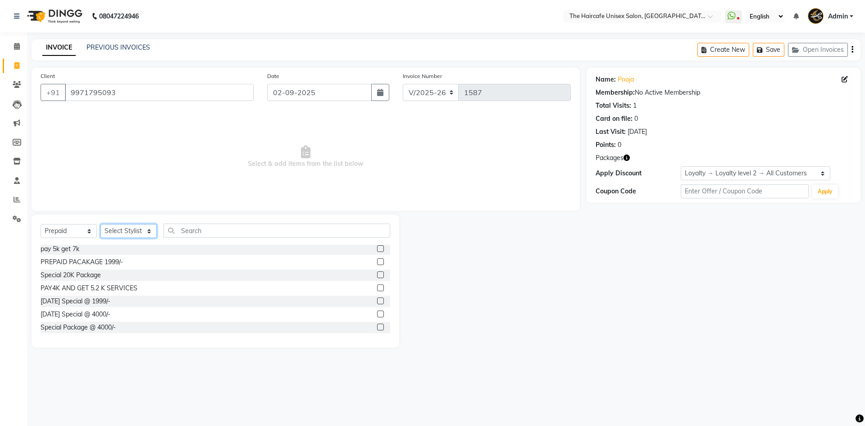
select select "66205"
click at [100, 224] on select "Select Stylist AFTAB ARCHANA DEEVKI MAHESH VERMA MUSKAN RAJ SHYAM SHYAM JI SURE…" at bounding box center [128, 231] width 56 height 14
click at [132, 231] on select "Select Stylist AFTAB ARCHANA DEEVKI MAHESH VERMA MUSKAN RAJ SHYAM SHYAM JI SURE…" at bounding box center [128, 231] width 56 height 14
click at [100, 224] on select "Select Stylist AFTAB ARCHANA DEEVKI MAHESH VERMA MUSKAN RAJ SHYAM SHYAM JI SURE…" at bounding box center [128, 231] width 56 height 14
click at [377, 314] on label at bounding box center [380, 313] width 7 height 7
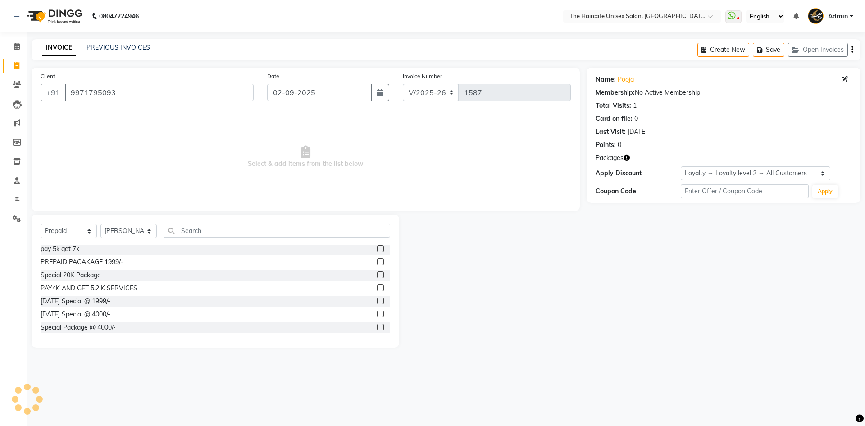
click at [377, 314] on input "checkbox" at bounding box center [380, 314] width 6 height 6
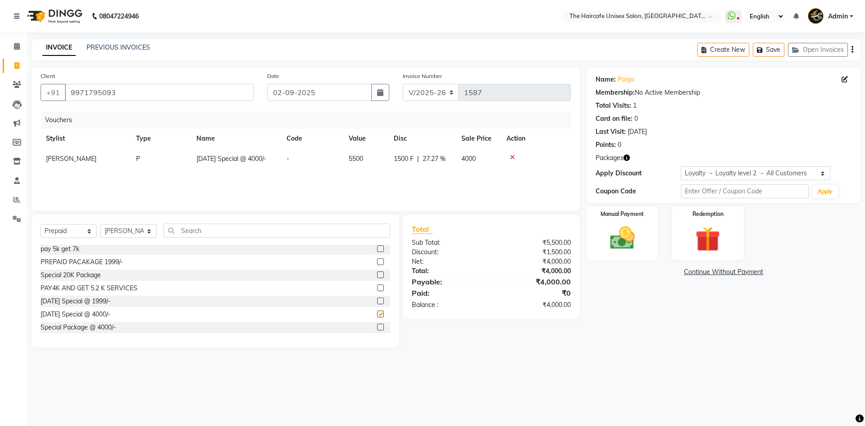
checkbox input "false"
click at [632, 225] on img at bounding box center [622, 238] width 42 height 30
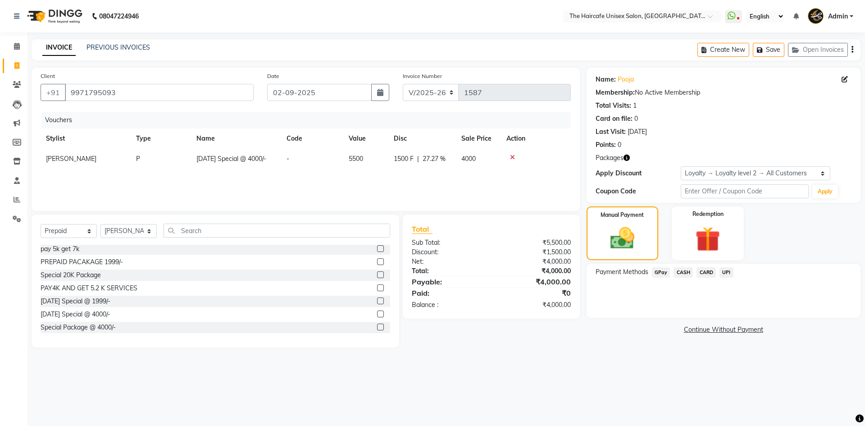
click at [729, 270] on span "UPI" at bounding box center [726, 272] width 14 height 10
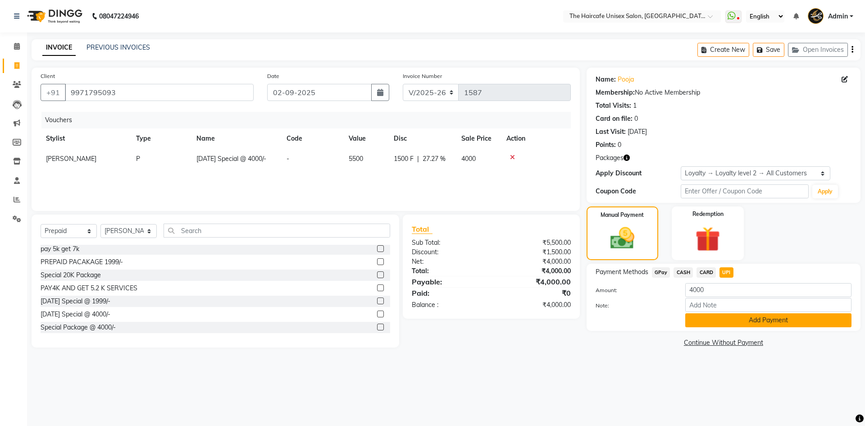
click at [722, 318] on button "Add Payment" at bounding box center [768, 320] width 166 height 14
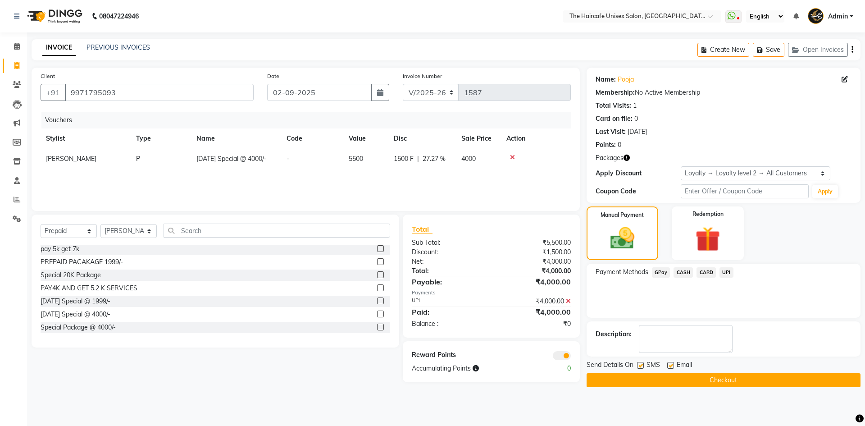
click at [691, 379] on button "Checkout" at bounding box center [724, 380] width 274 height 14
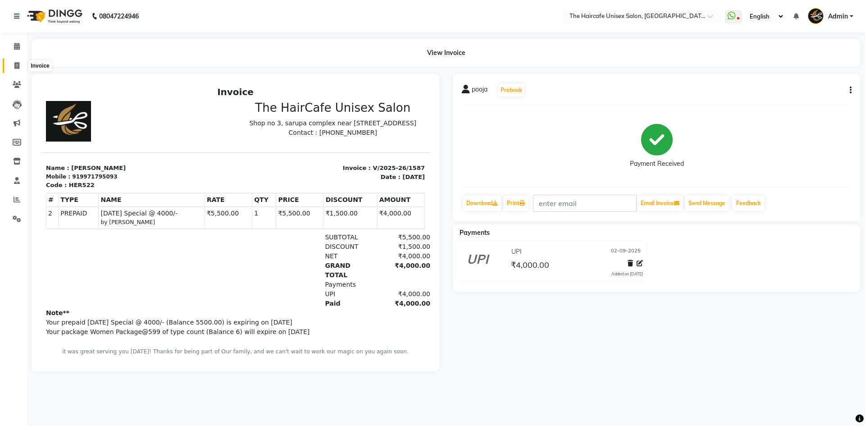
click at [16, 67] on icon at bounding box center [16, 65] width 5 height 7
select select "service"
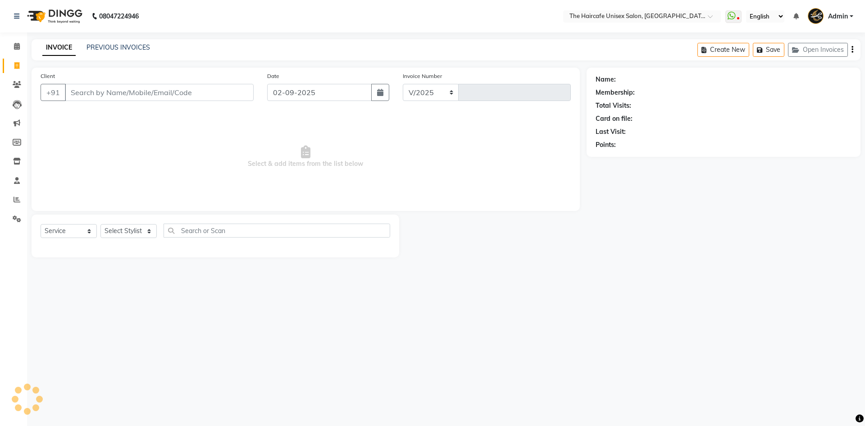
select select "7412"
type input "1588"
click at [798, 46] on button "Open Invoices" at bounding box center [818, 50] width 60 height 14
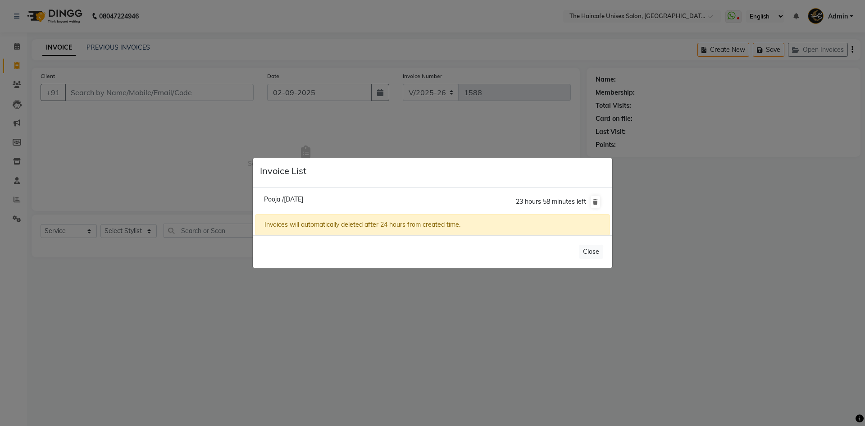
click at [303, 198] on span "Pooja /02 September 2025" at bounding box center [283, 199] width 39 height 8
type input "9971795093"
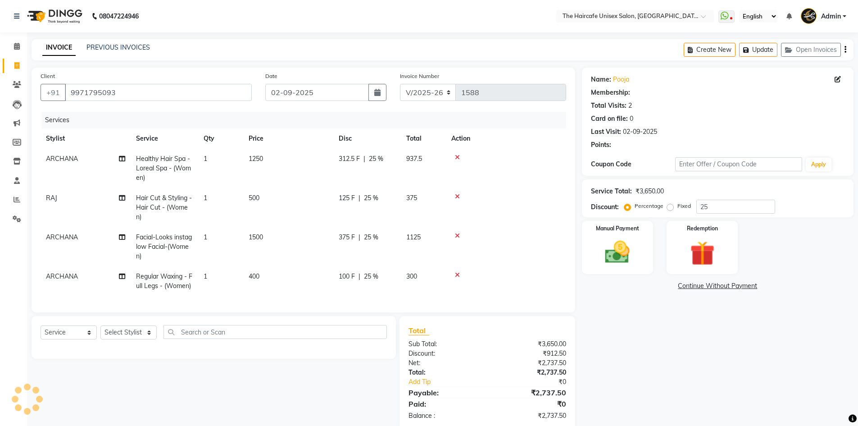
type input "0"
select select "1: Object"
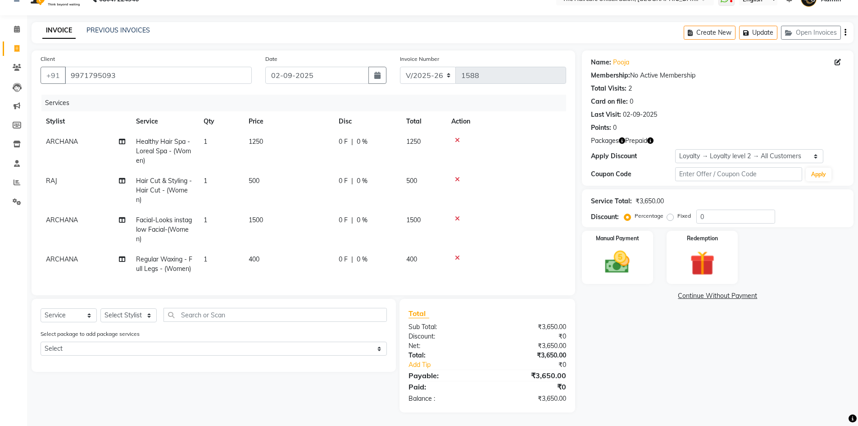
scroll to position [33, 0]
click at [622, 137] on icon "button" at bounding box center [622, 140] width 6 height 6
click at [723, 105] on div "Name: Pooja Membership: No Active Membership Total Visits: 2 Card on file: 0 La…" at bounding box center [718, 93] width 254 height 78
click at [703, 247] on img at bounding box center [702, 263] width 41 height 32
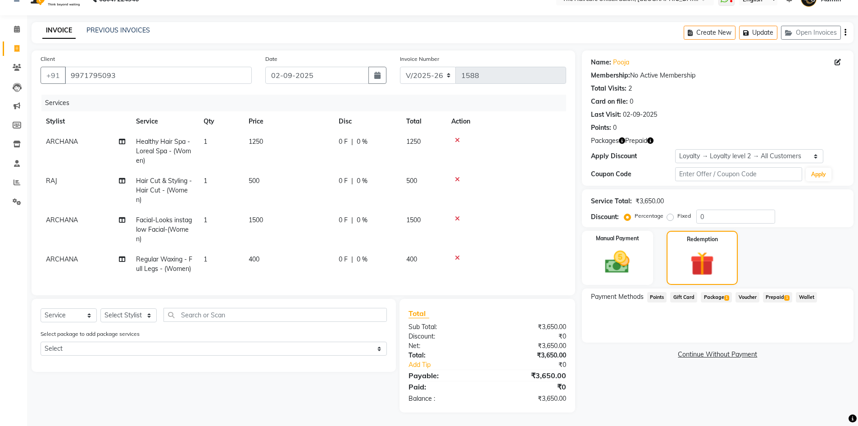
click at [781, 292] on span "Prepaid 1" at bounding box center [777, 297] width 29 height 10
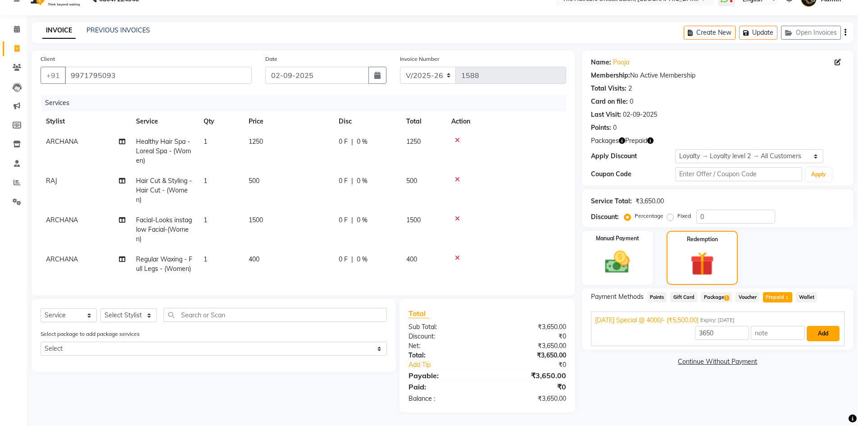
click at [819, 326] on button "Add" at bounding box center [823, 333] width 33 height 15
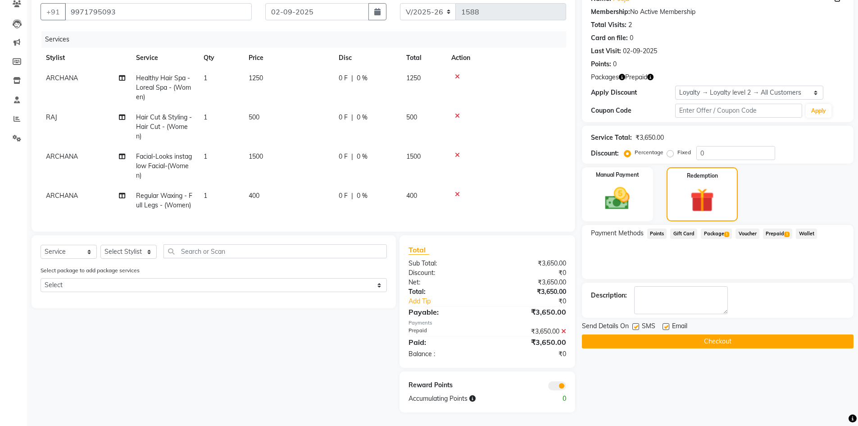
scroll to position [97, 0]
click at [665, 334] on button "Checkout" at bounding box center [718, 341] width 272 height 14
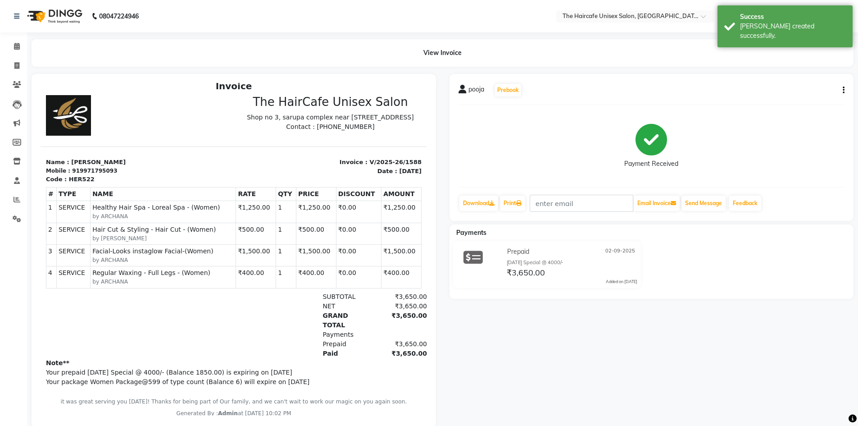
scroll to position [7, 0]
click at [482, 206] on link "Download" at bounding box center [478, 203] width 39 height 15
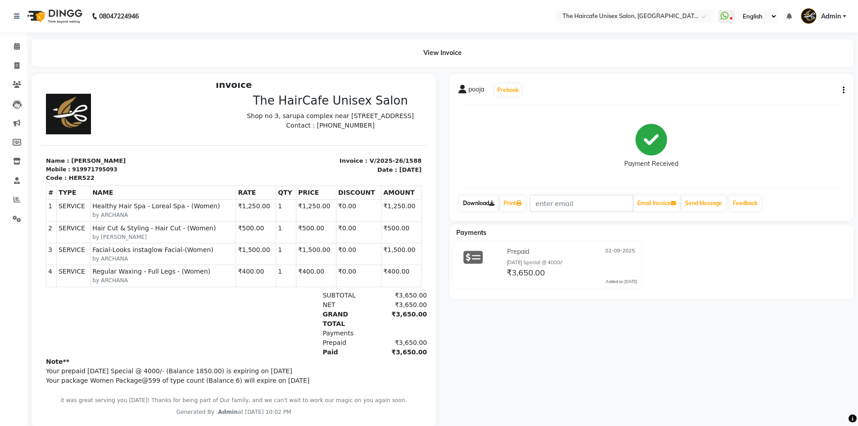
click at [486, 202] on link "Download" at bounding box center [478, 203] width 39 height 15
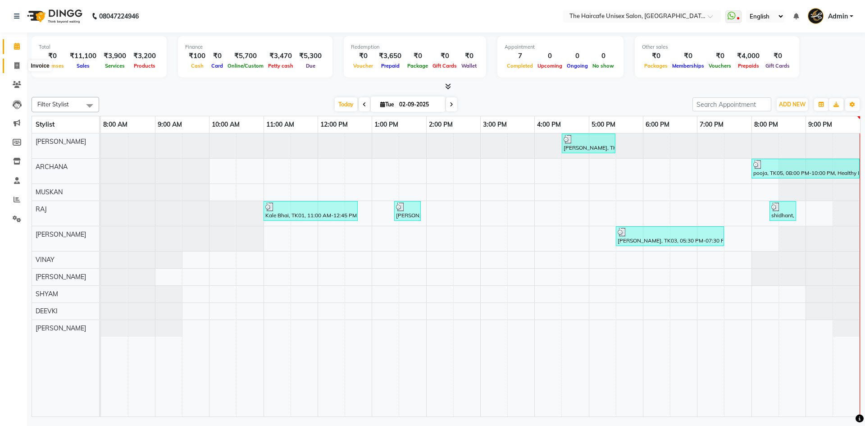
click at [14, 63] on icon at bounding box center [16, 65] width 5 height 7
select select "7412"
select select "service"
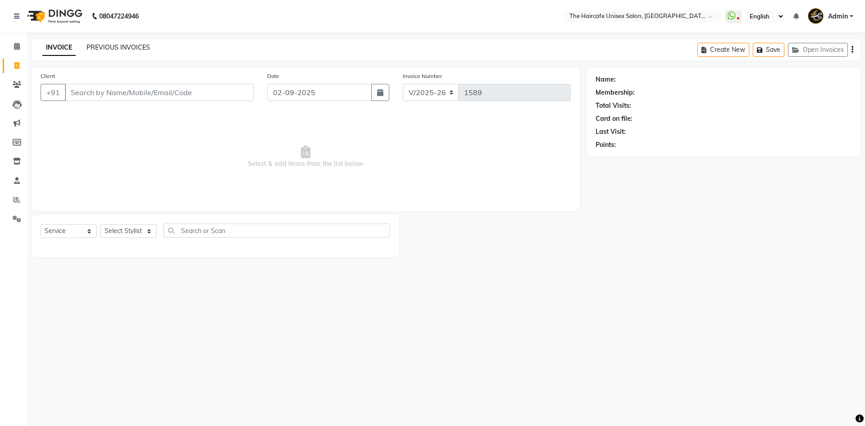
click at [108, 48] on link "PREVIOUS INVOICES" at bounding box center [118, 47] width 64 height 8
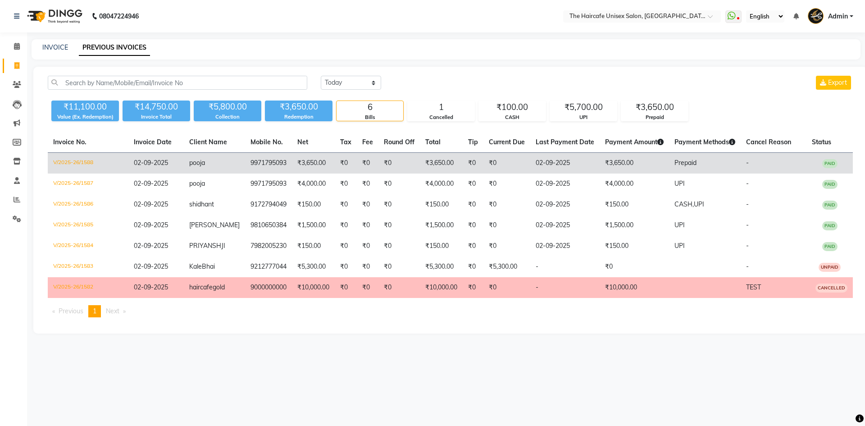
click at [280, 167] on td "9971795093" at bounding box center [268, 163] width 47 height 21
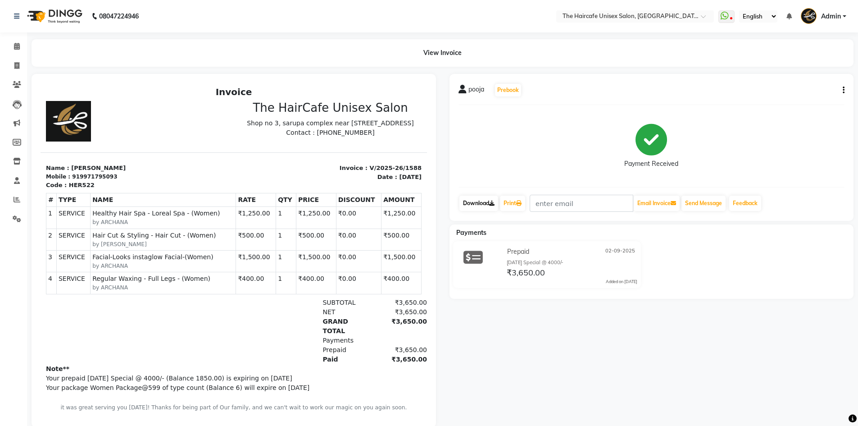
click at [481, 204] on link "Download" at bounding box center [478, 203] width 39 height 15
